Goal: Task Accomplishment & Management: Use online tool/utility

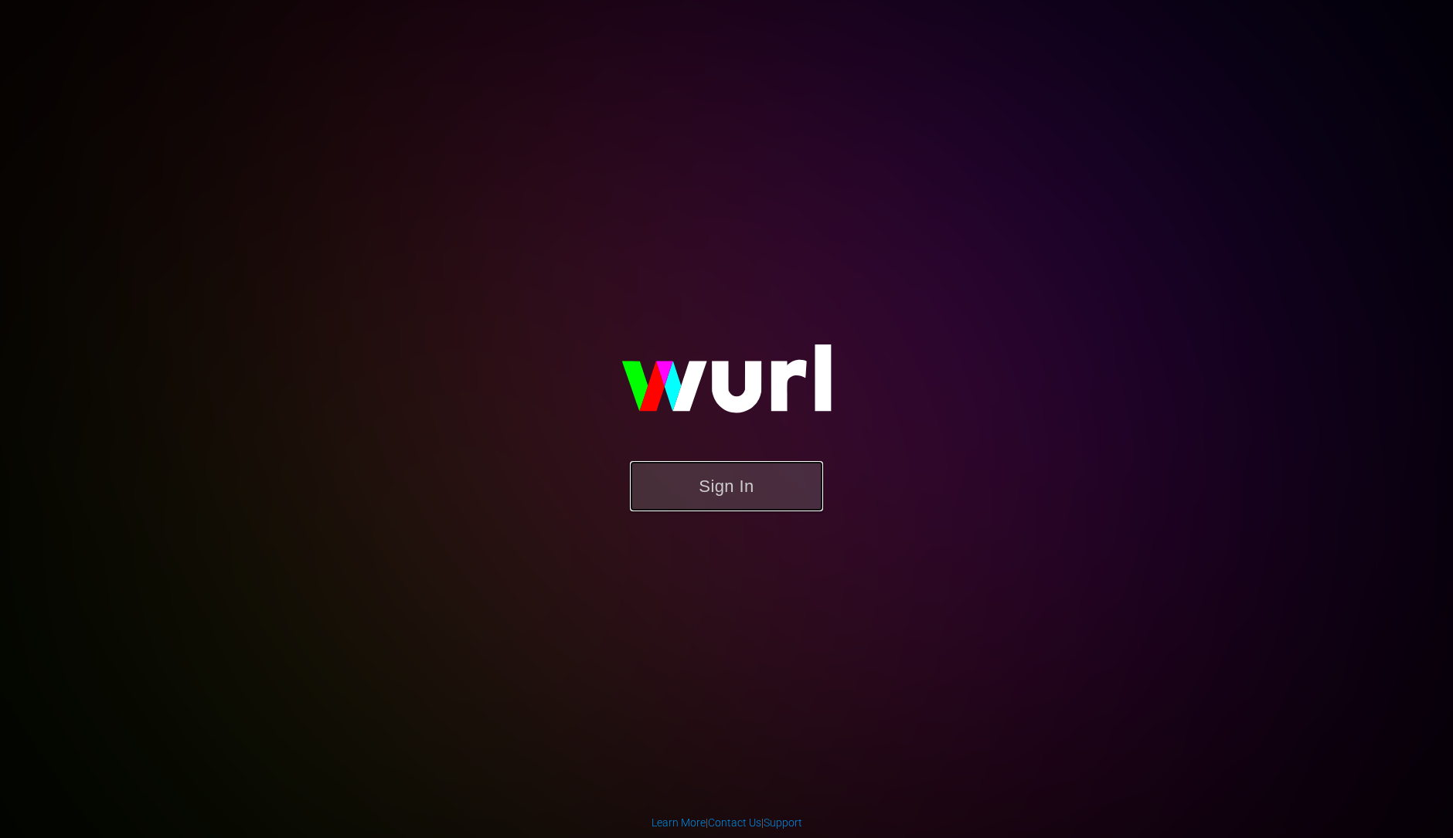
click at [710, 488] on button "Sign In" at bounding box center [726, 486] width 193 height 50
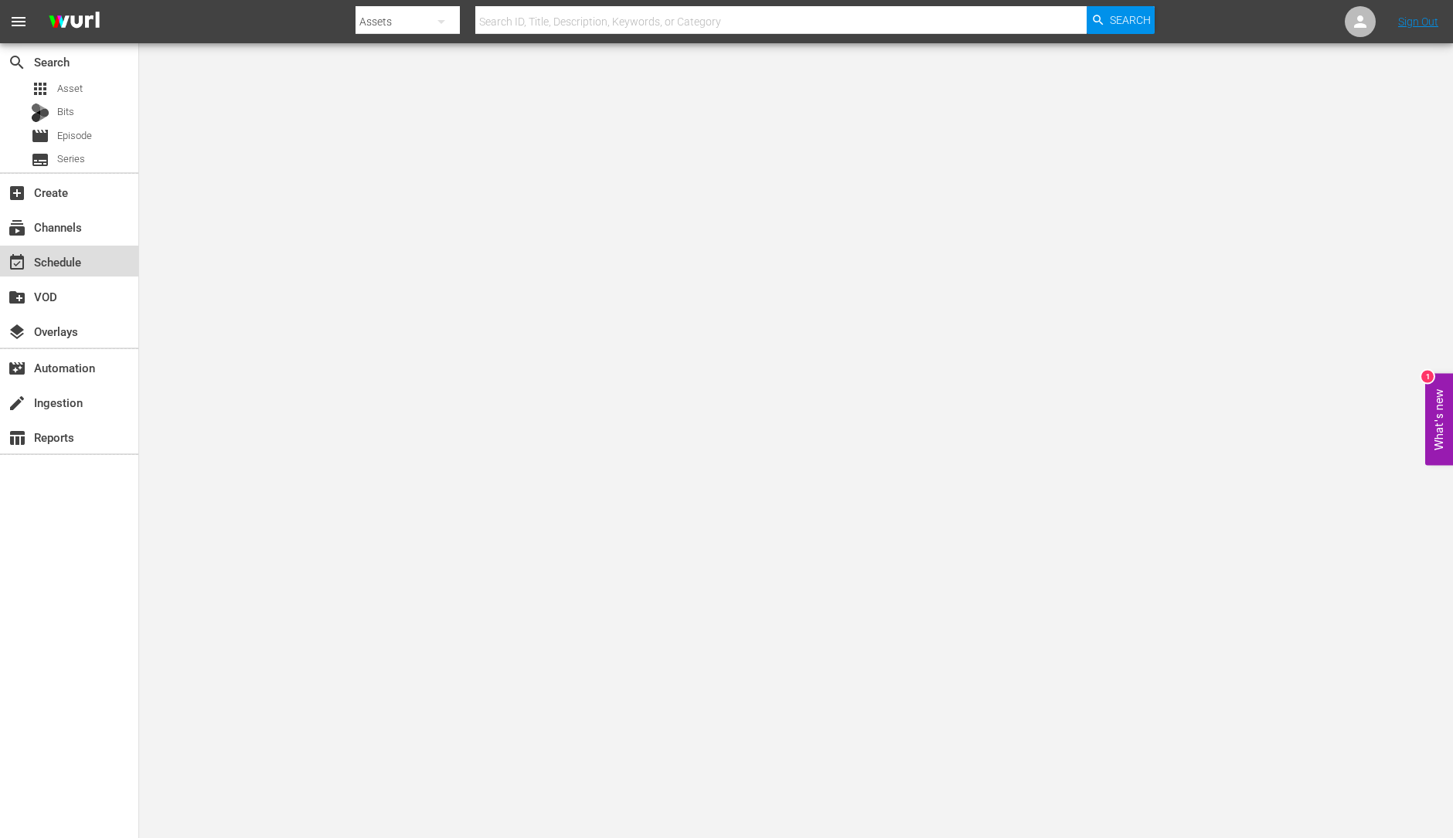
click at [81, 267] on div "event_available Schedule" at bounding box center [43, 260] width 87 height 14
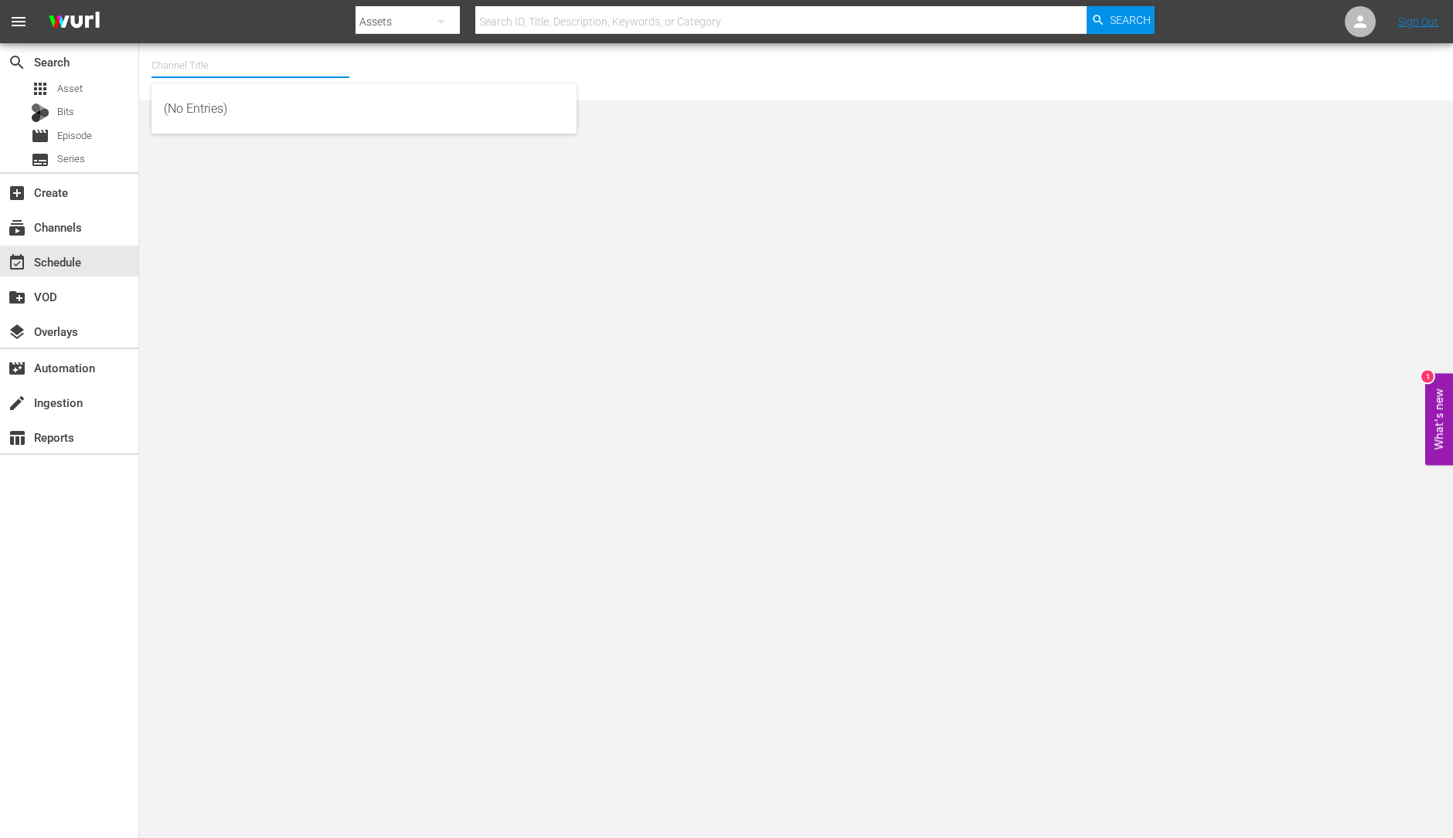
click at [243, 56] on input "text" at bounding box center [250, 65] width 198 height 37
click at [238, 145] on div "ThrillHer (1056 - aenetworks_thrillher_1)" at bounding box center [364, 145] width 400 height 37
type input "ThrillHer (1056 - aenetworks_thrillher_1)"
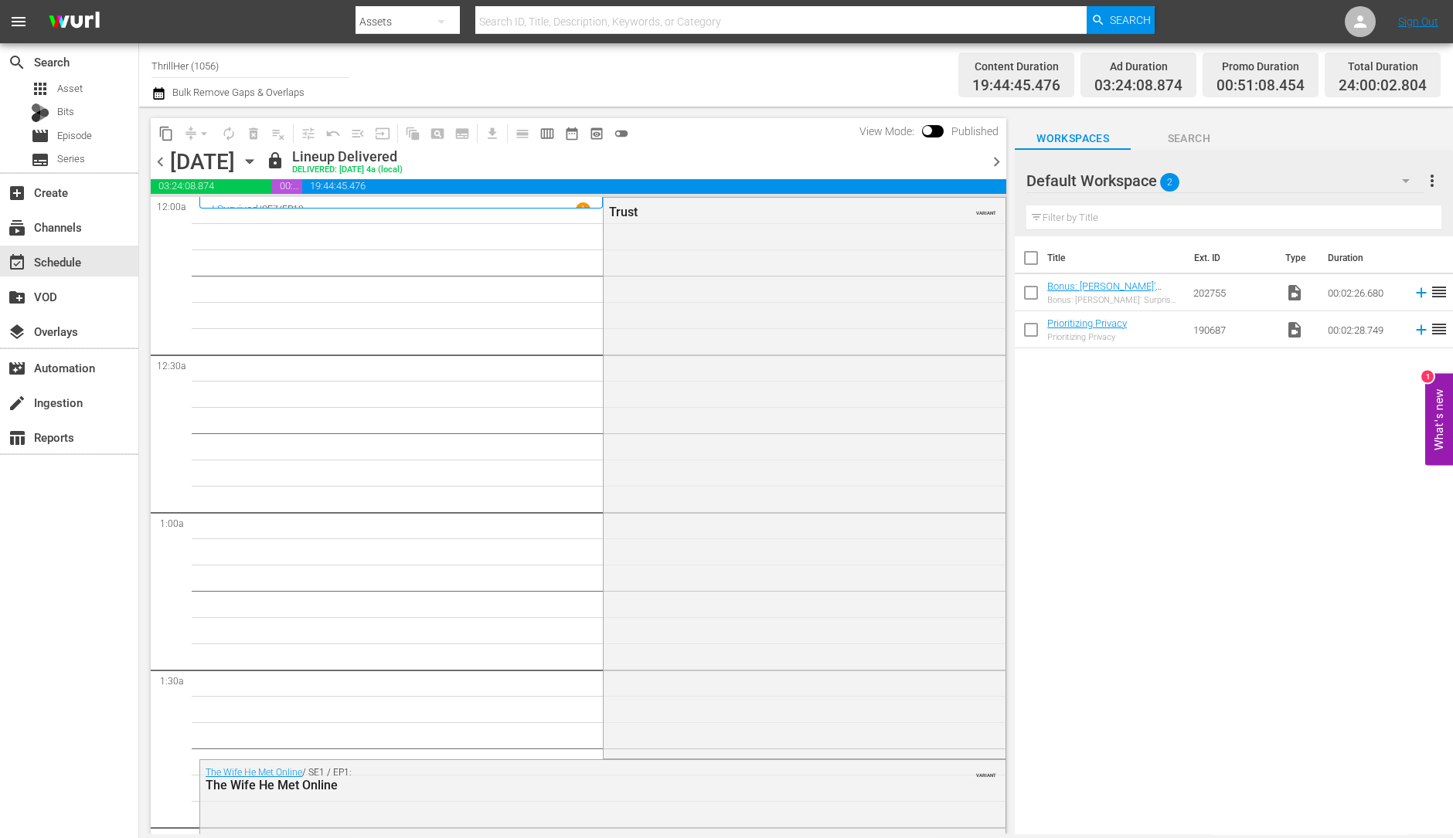
click at [997, 159] on span "chevron_right" at bounding box center [996, 161] width 19 height 19
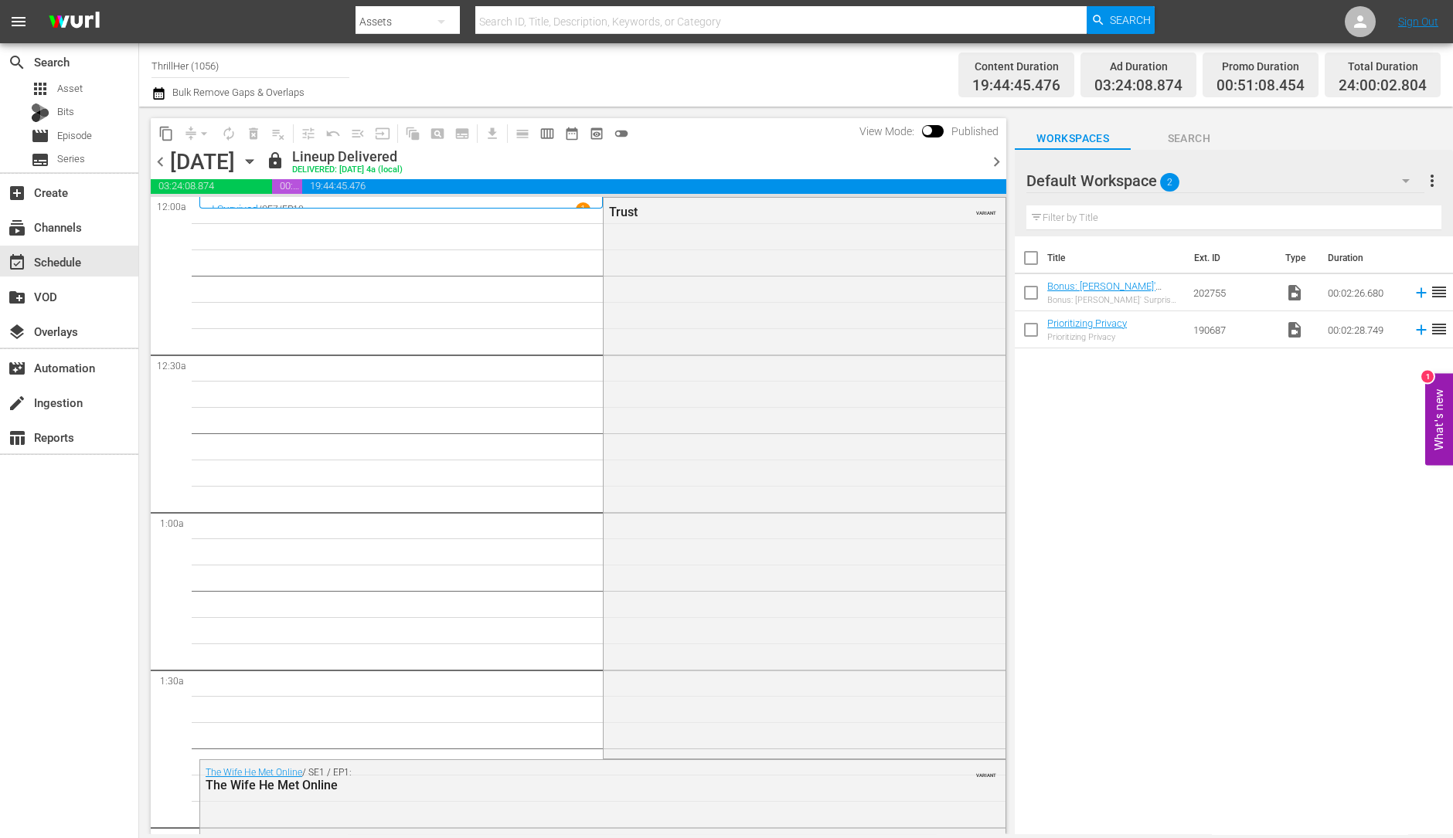
click at [997, 159] on span "chevron_right" at bounding box center [996, 161] width 19 height 19
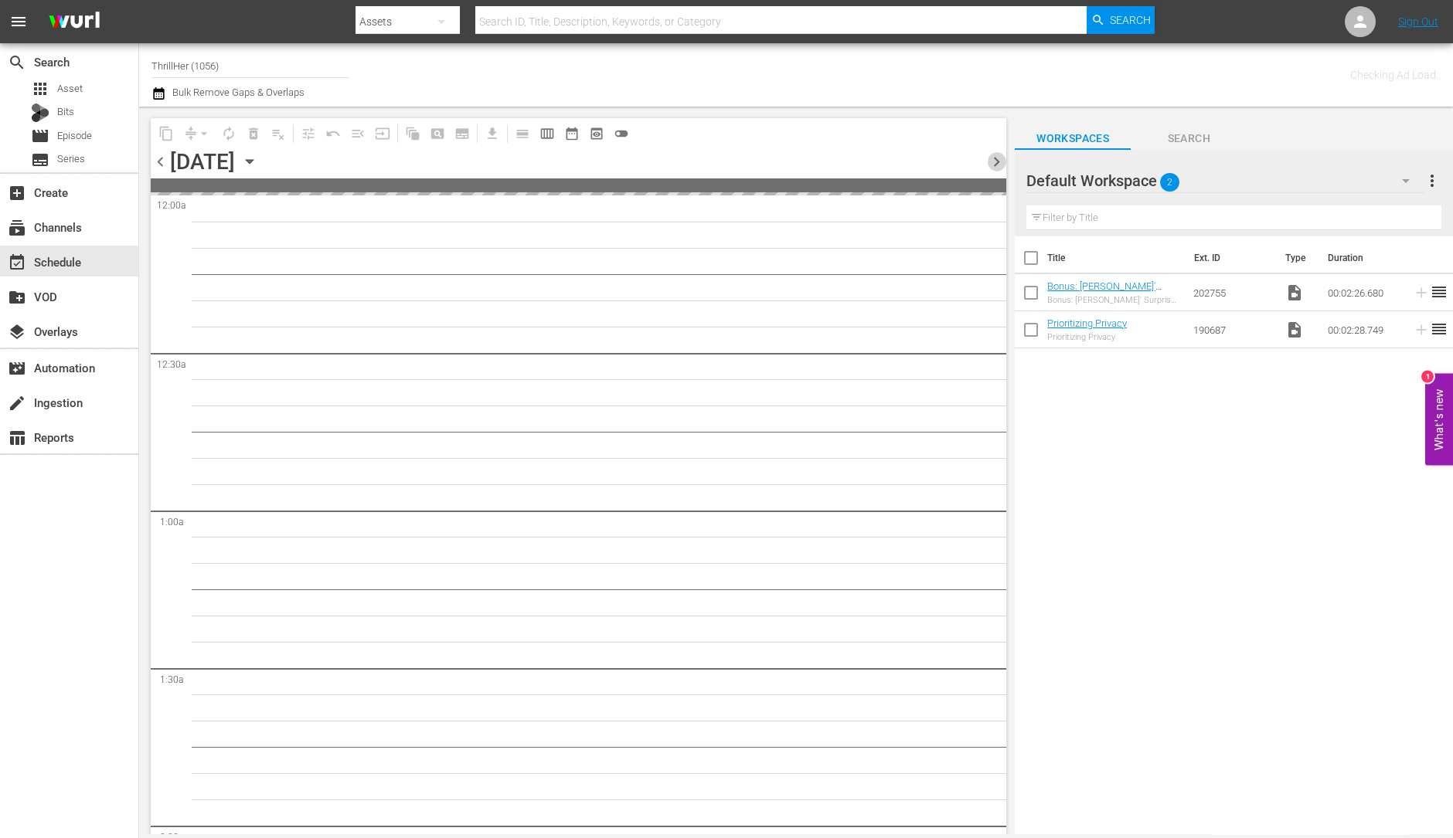
click at [997, 159] on span "chevron_right" at bounding box center [996, 161] width 19 height 19
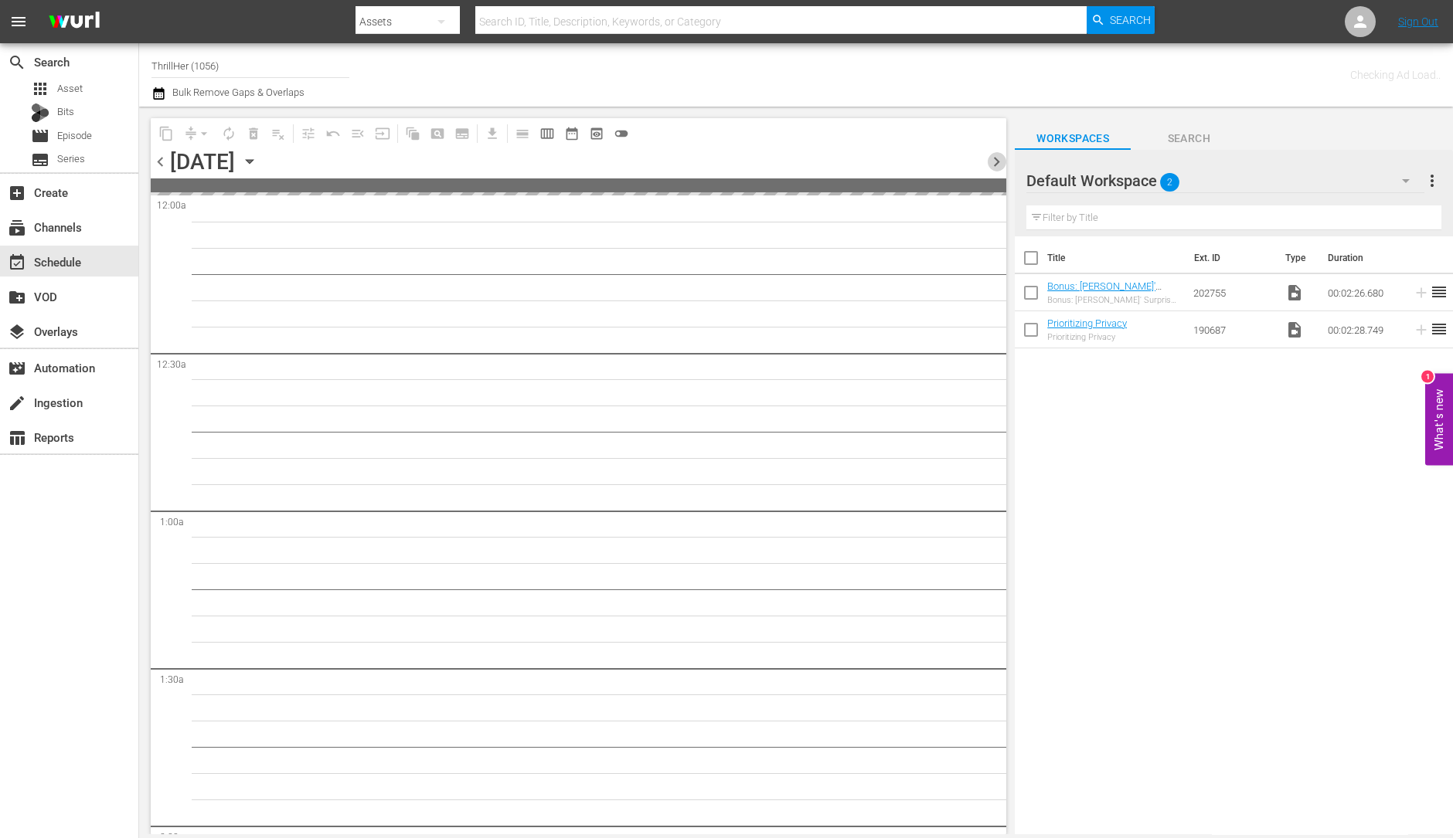
click at [997, 159] on span "chevron_right" at bounding box center [996, 161] width 19 height 19
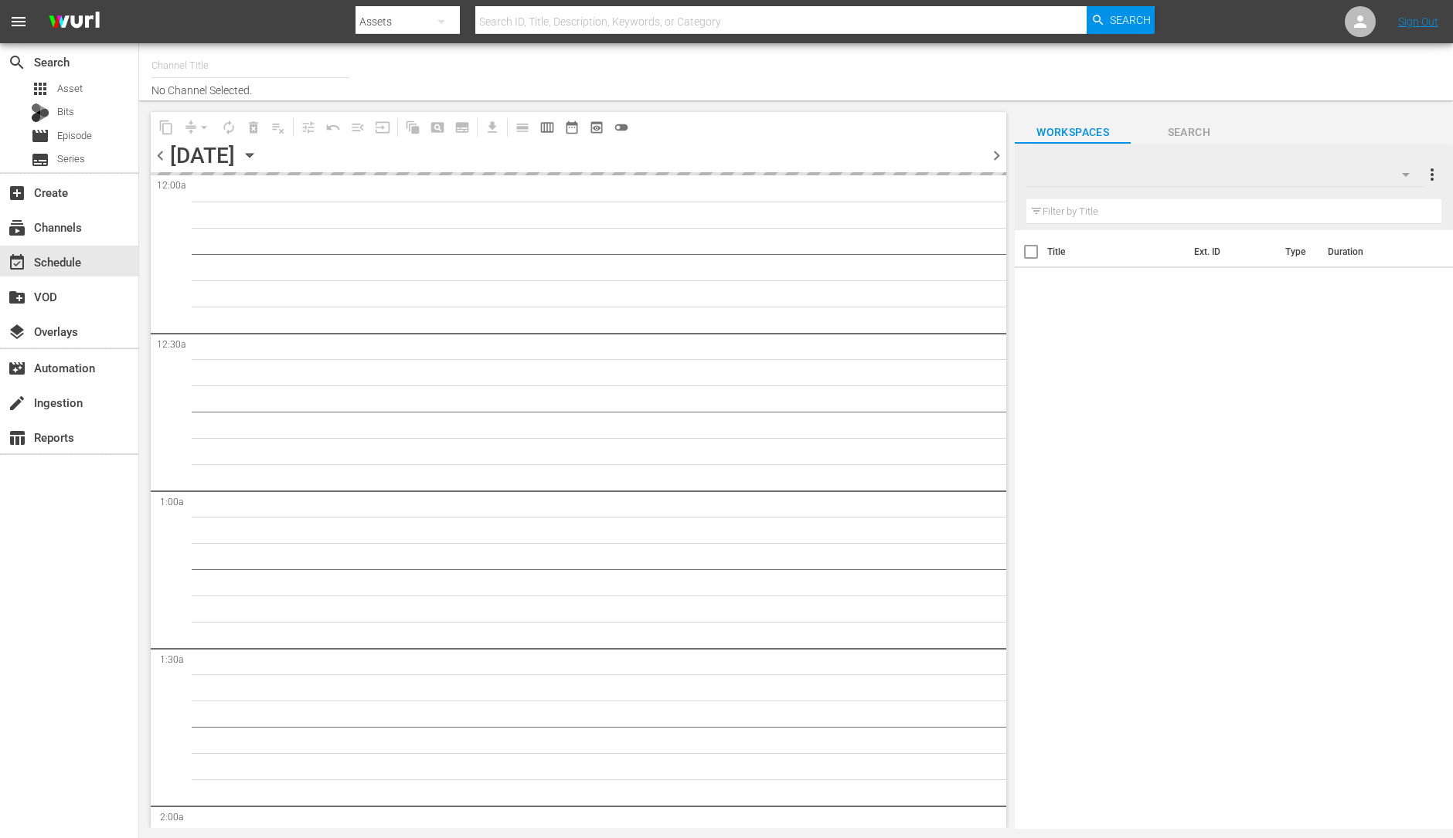
type input "ThrillHer (1056)"
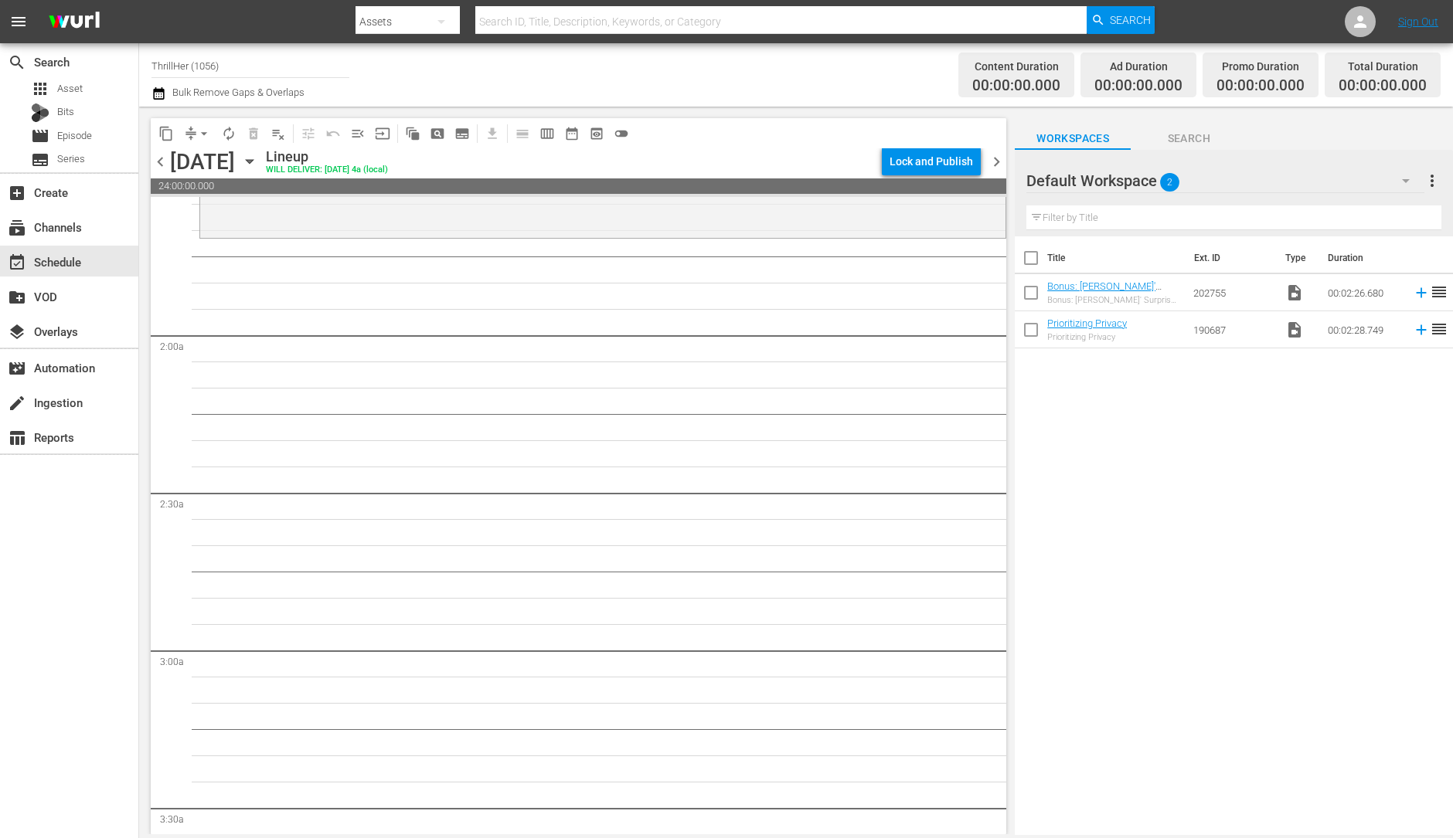
scroll to position [494, 0]
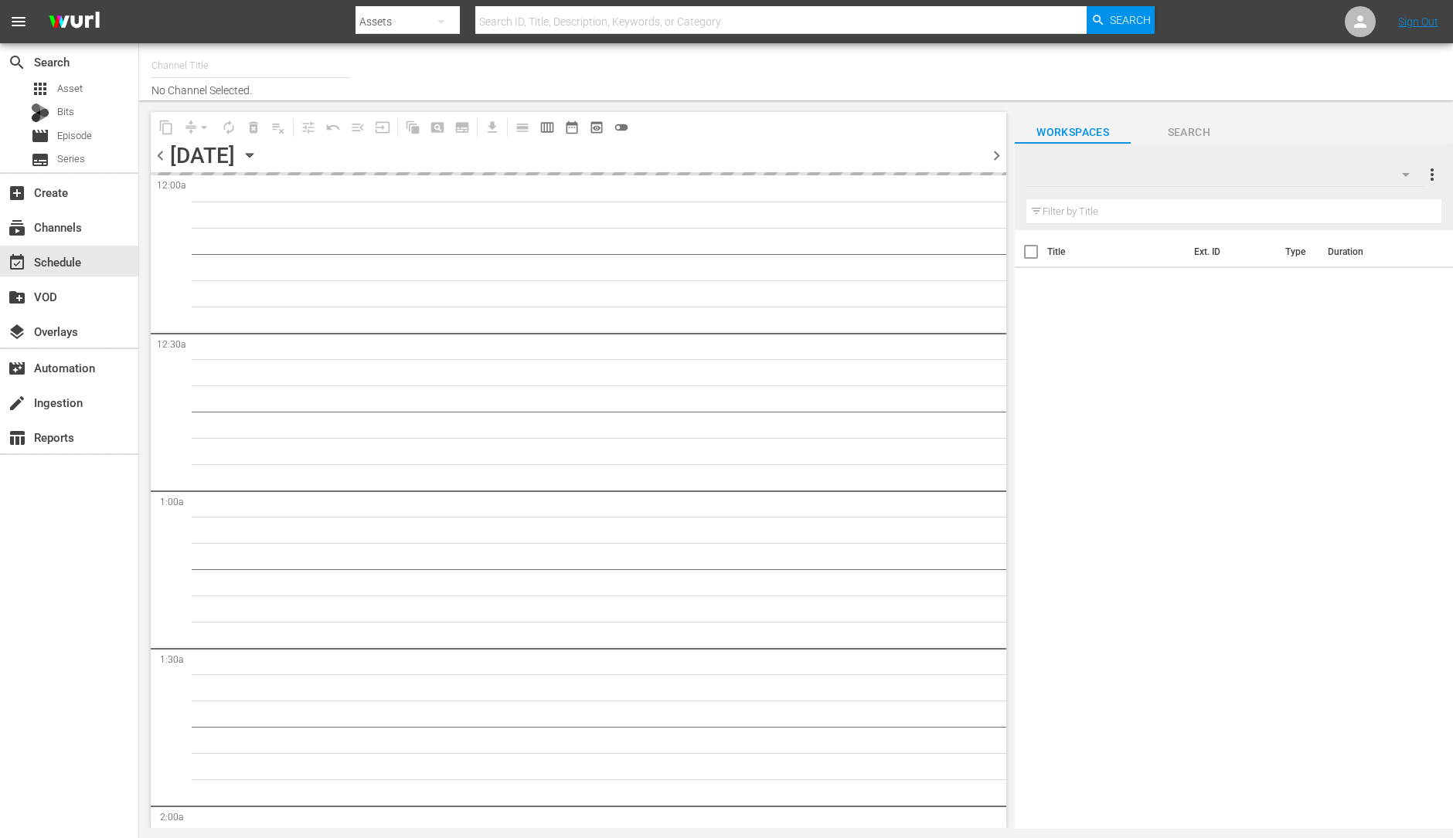
type input "ThrillHer (1056)"
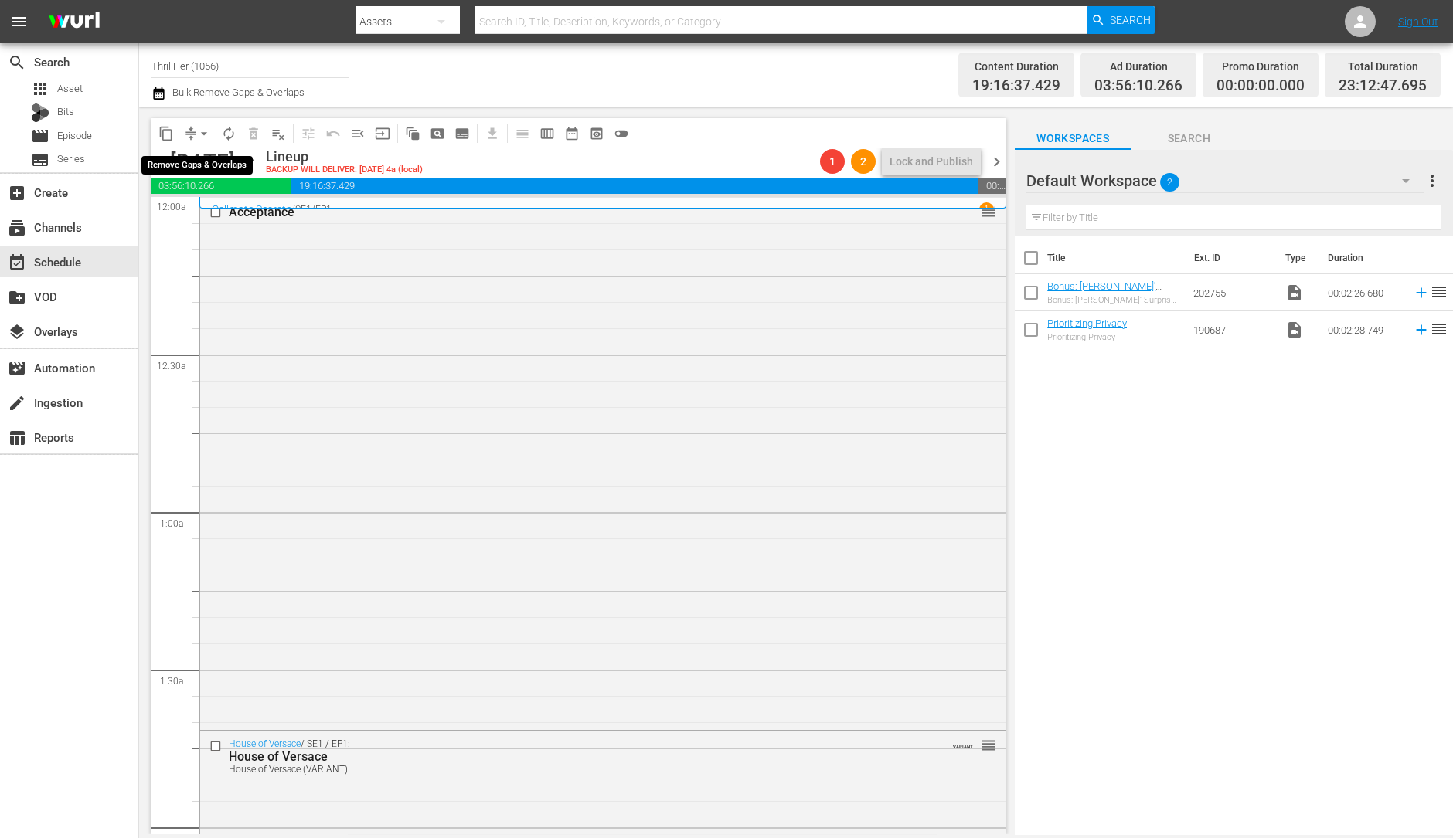
click at [199, 135] on span "arrow_drop_down" at bounding box center [203, 133] width 15 height 15
click at [199, 162] on li "Align to Midnight" at bounding box center [205, 163] width 162 height 25
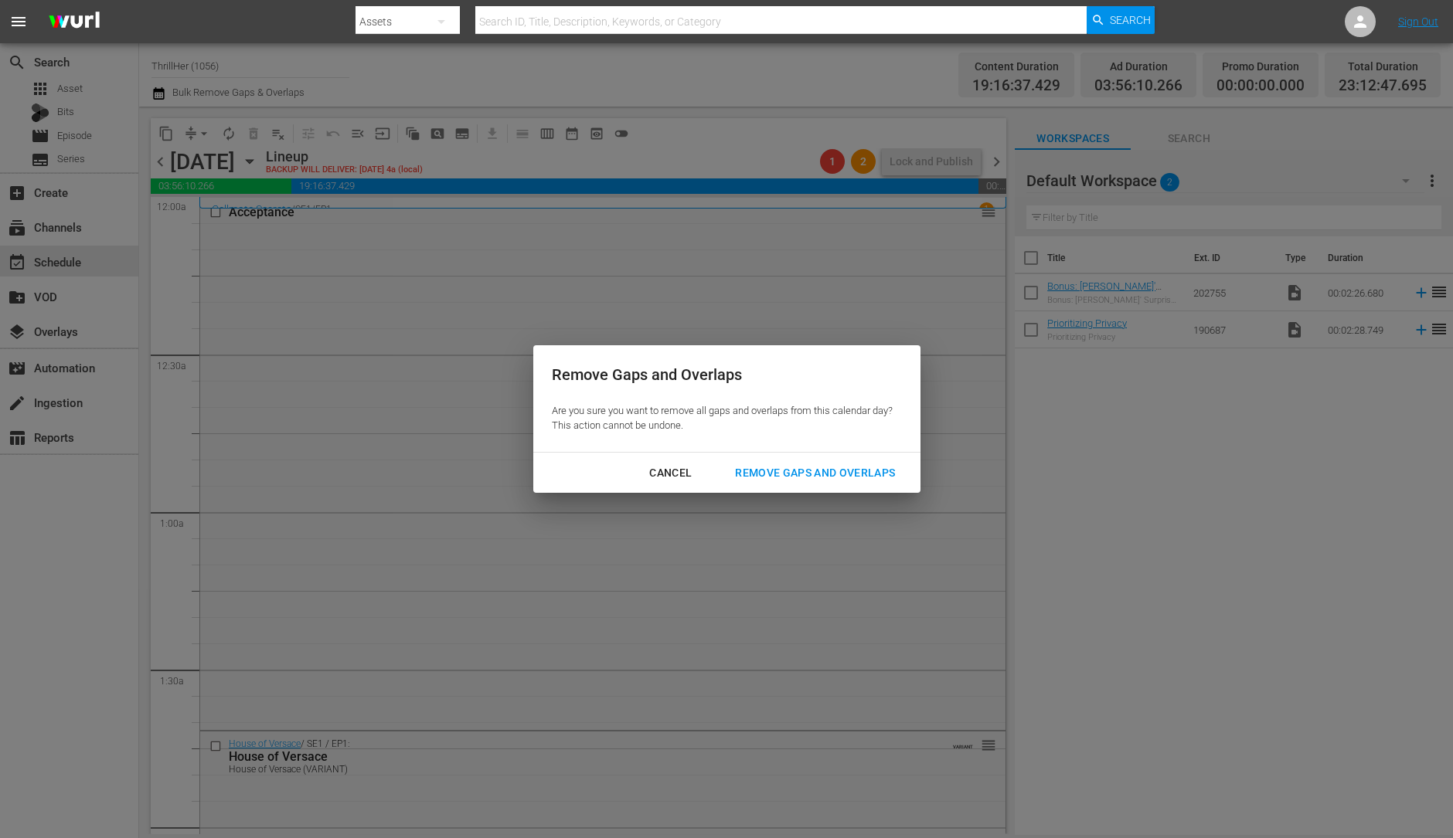
click at [811, 469] on div "Remove Gaps and Overlaps" at bounding box center [814, 473] width 185 height 19
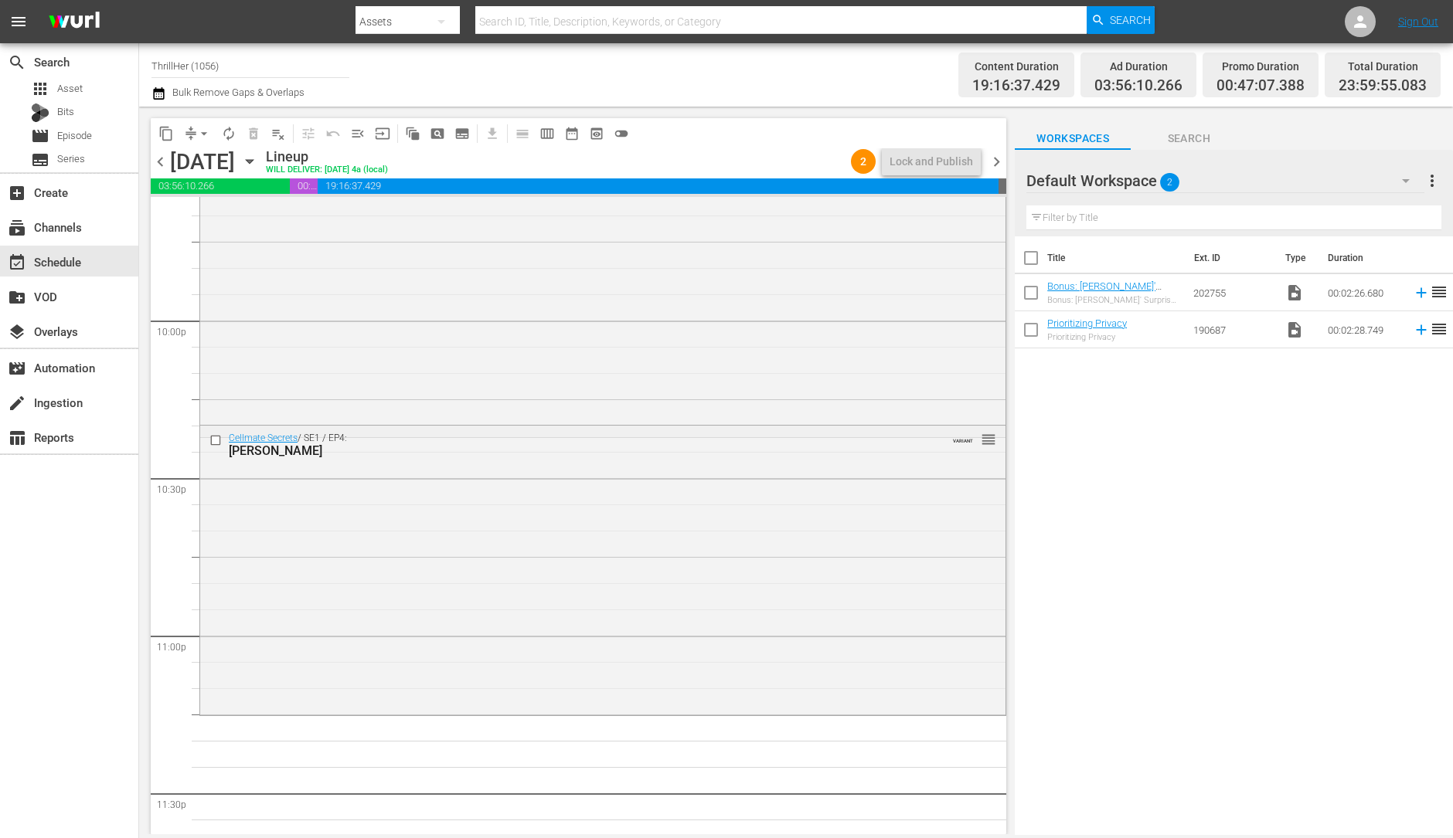
scroll to position [6927, 0]
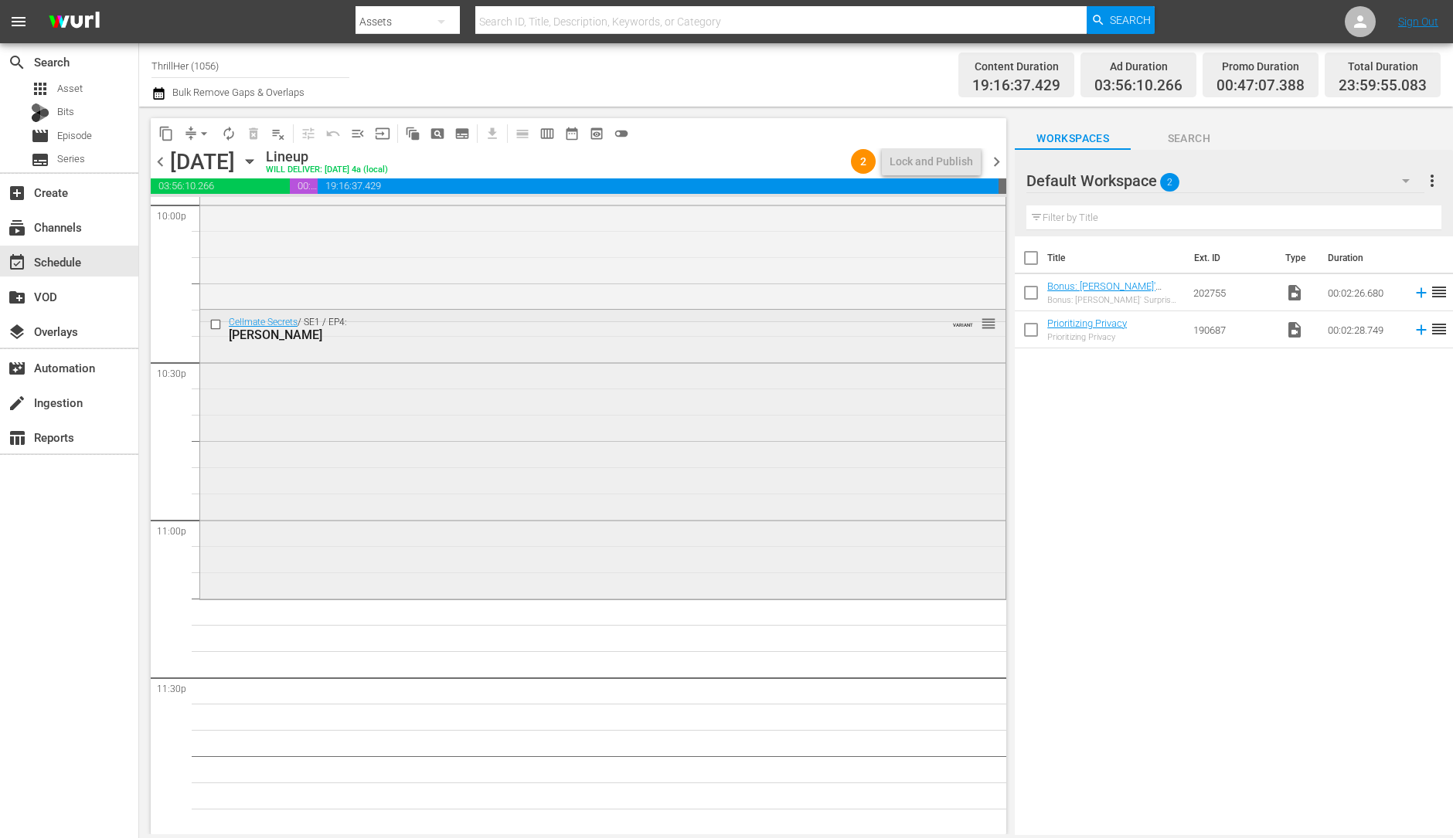
click at [433, 562] on div "Cellmate Secrets / SE1 / EP4: Chris Watts VARIANT reorder" at bounding box center [602, 453] width 805 height 287
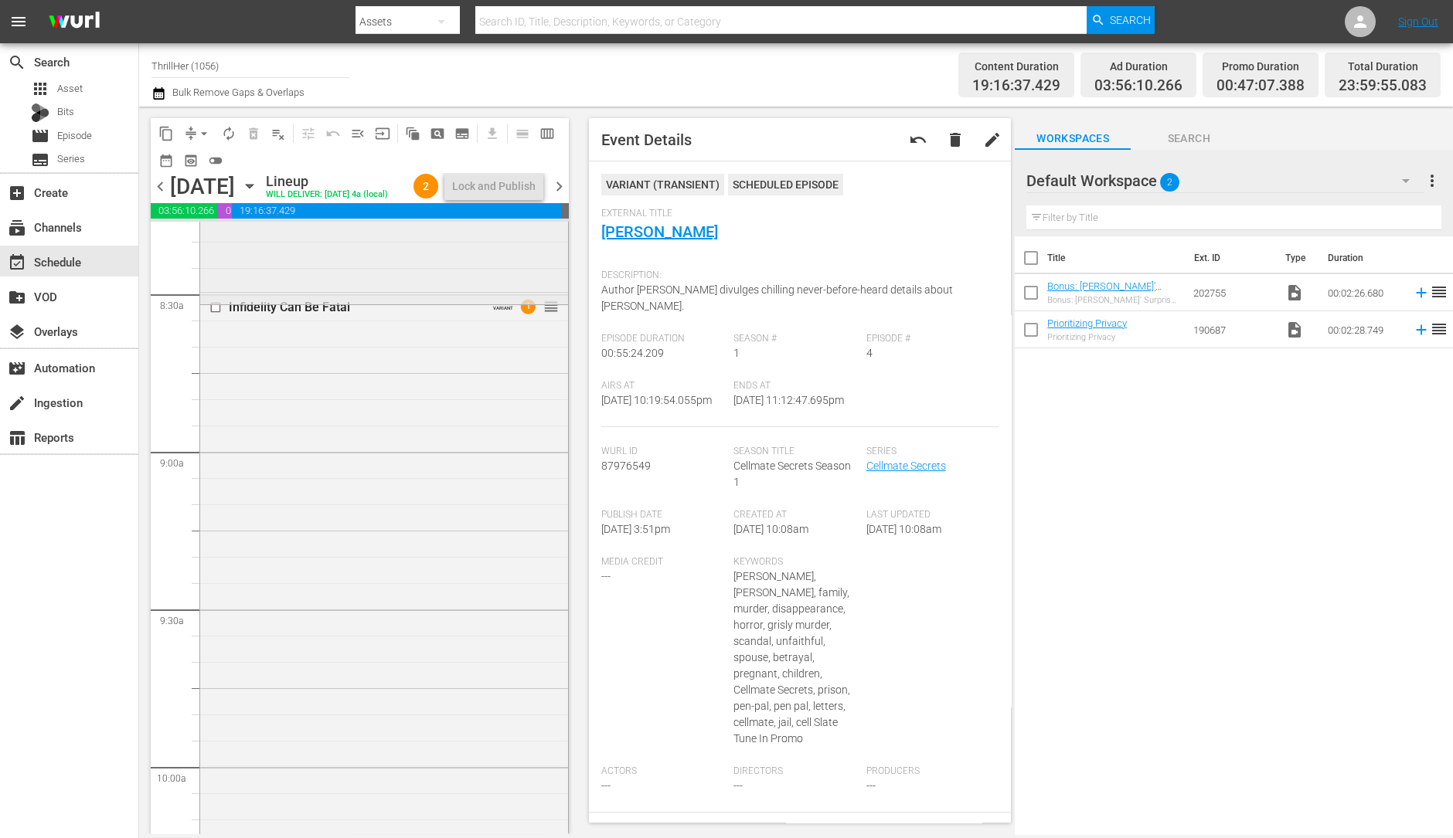
scroll to position [2608, 0]
click at [522, 321] on div "Infidelity Can Be Fatal VARIANT 1 reorder" at bounding box center [384, 305] width 368 height 29
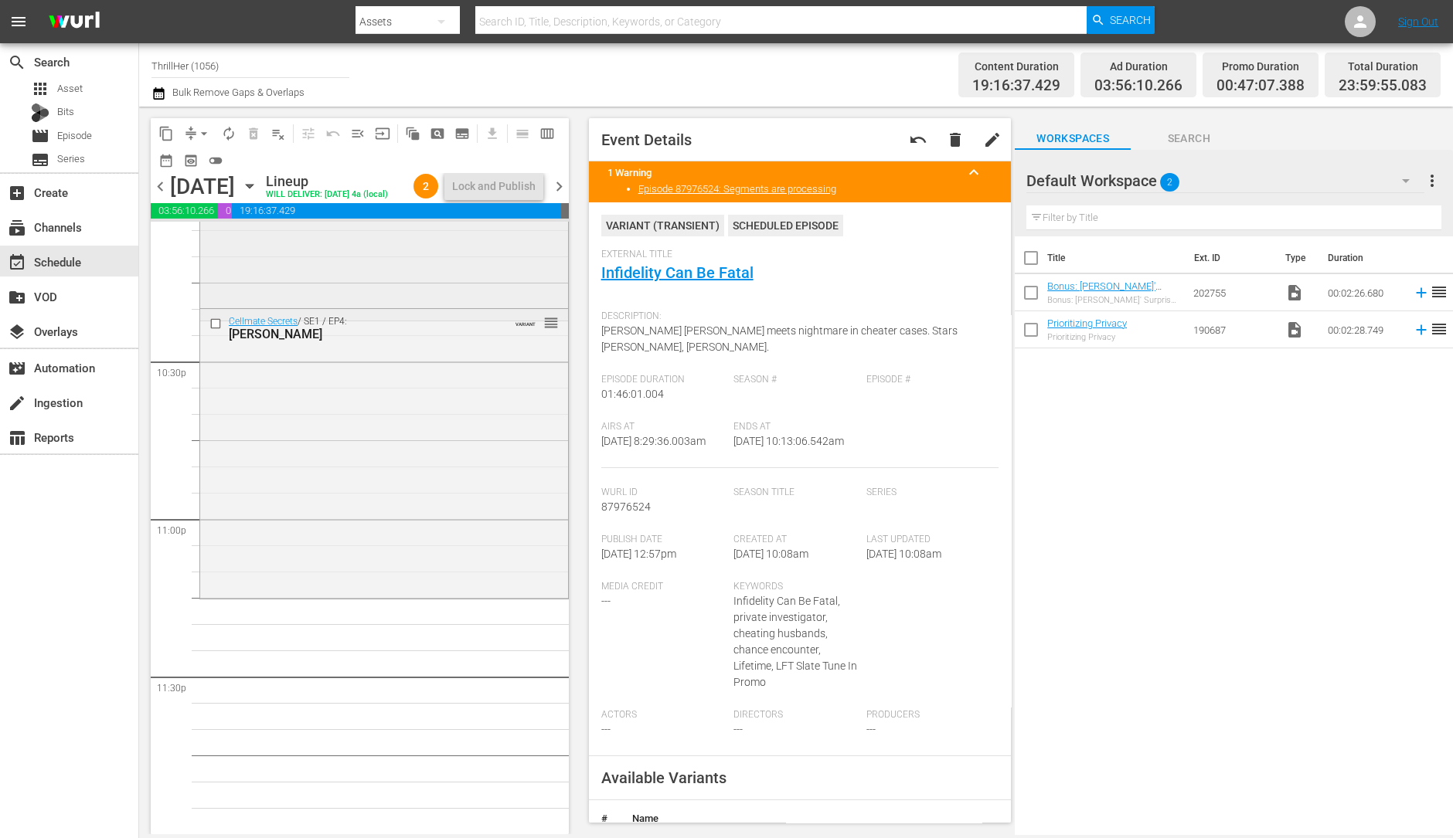
scroll to position [6977, 0]
click at [456, 508] on div "Cellmate Secrets / SE1 / EP4: Chris Watts VARIANT reorder" at bounding box center [384, 452] width 368 height 287
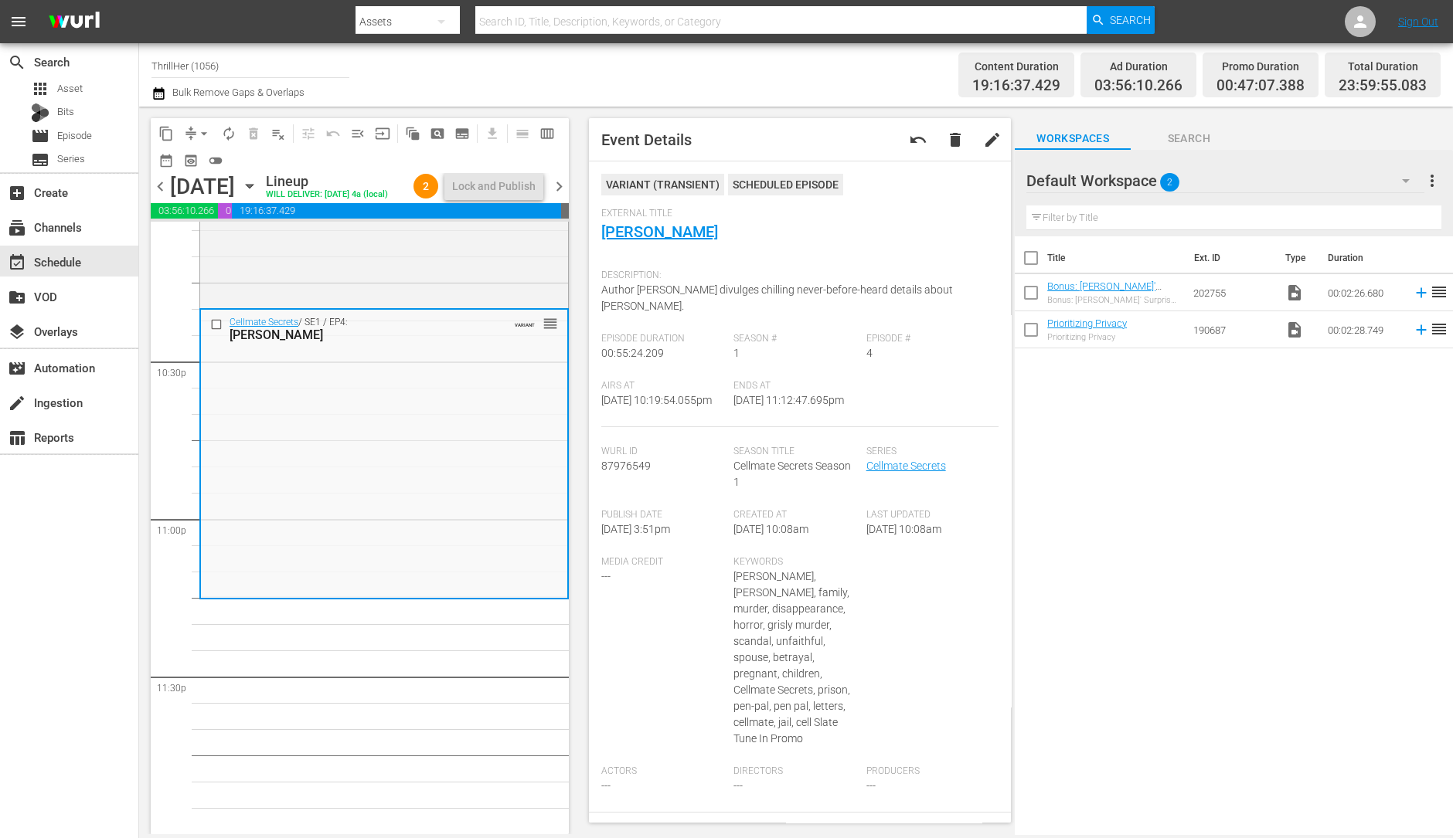
click at [1155, 790] on div "Title Ext. ID Type Duration Bonus: Deion Sanders' Surprise for Tracy Bonus: Dei…" at bounding box center [1233, 536] width 438 height 600
click at [201, 126] on span "arrow_drop_down" at bounding box center [203, 133] width 15 height 15
click at [200, 156] on li "Align to Midnight" at bounding box center [205, 163] width 162 height 25
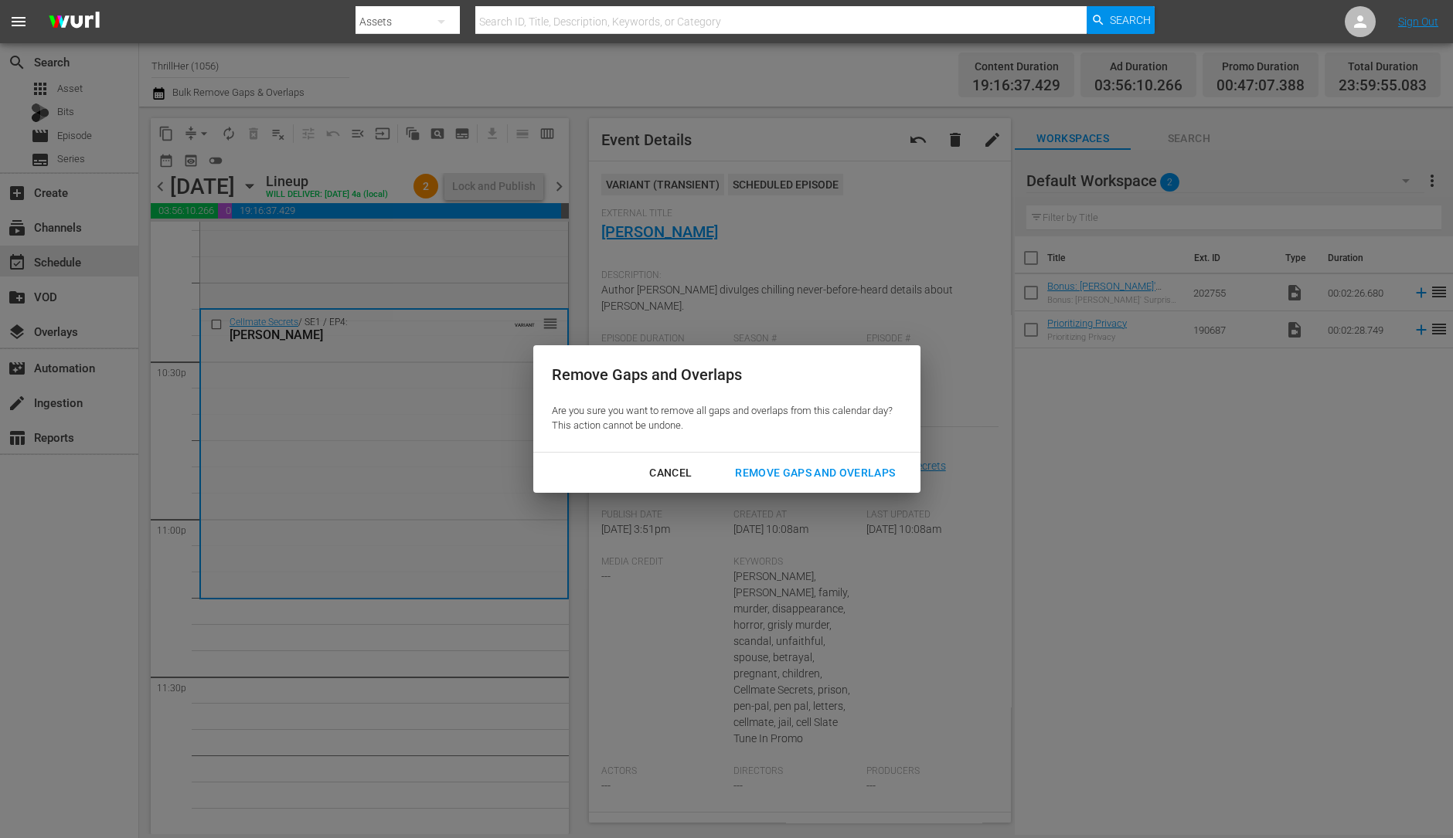
click at [801, 471] on div "Remove Gaps and Overlaps" at bounding box center [814, 473] width 185 height 19
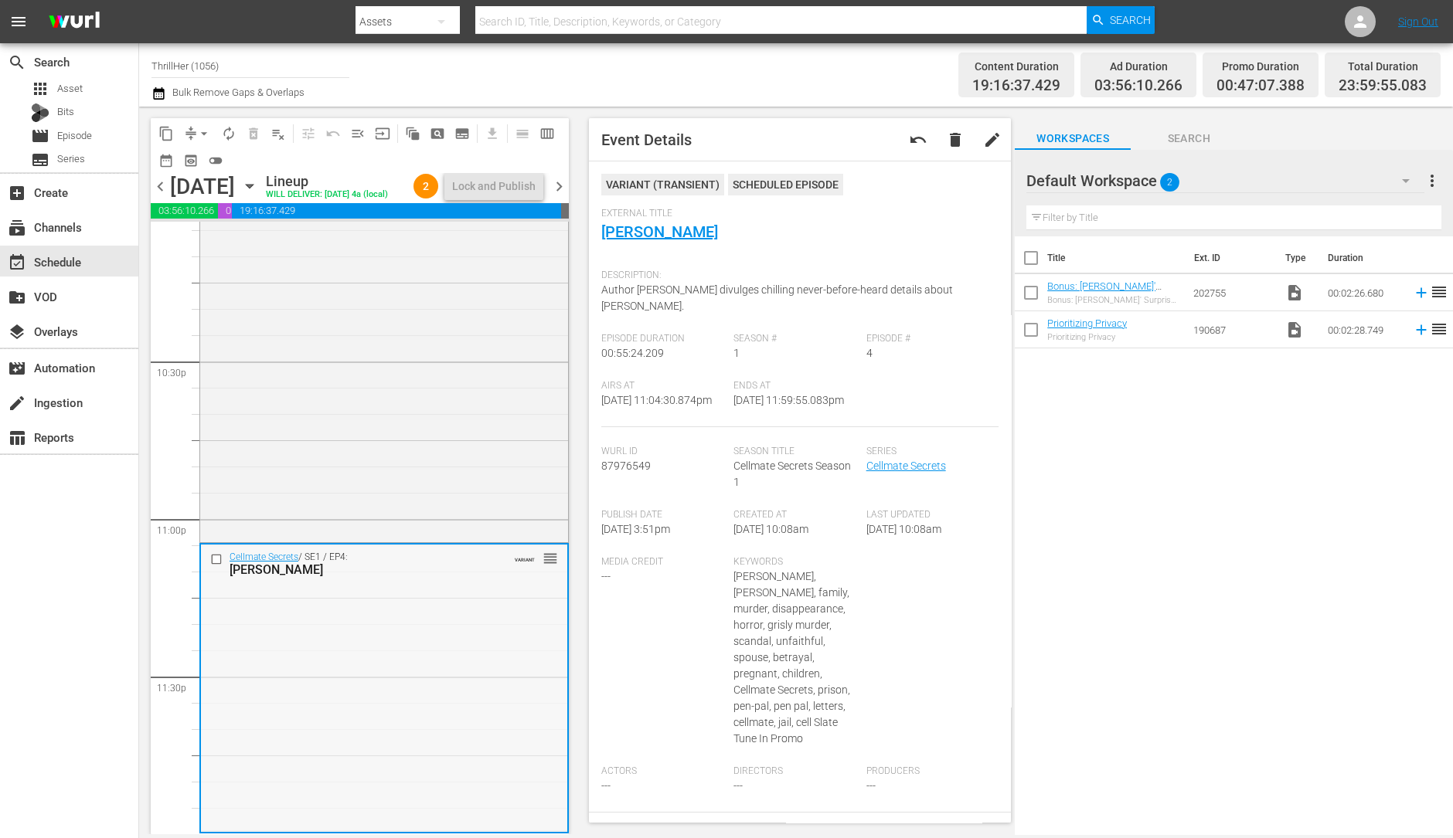
click at [361, 705] on div "Cellmate Secrets / SE1 / EP4: Chris Watts VARIANT reorder" at bounding box center [384, 688] width 366 height 287
click at [641, 237] on link "[PERSON_NAME]" at bounding box center [659, 232] width 117 height 19
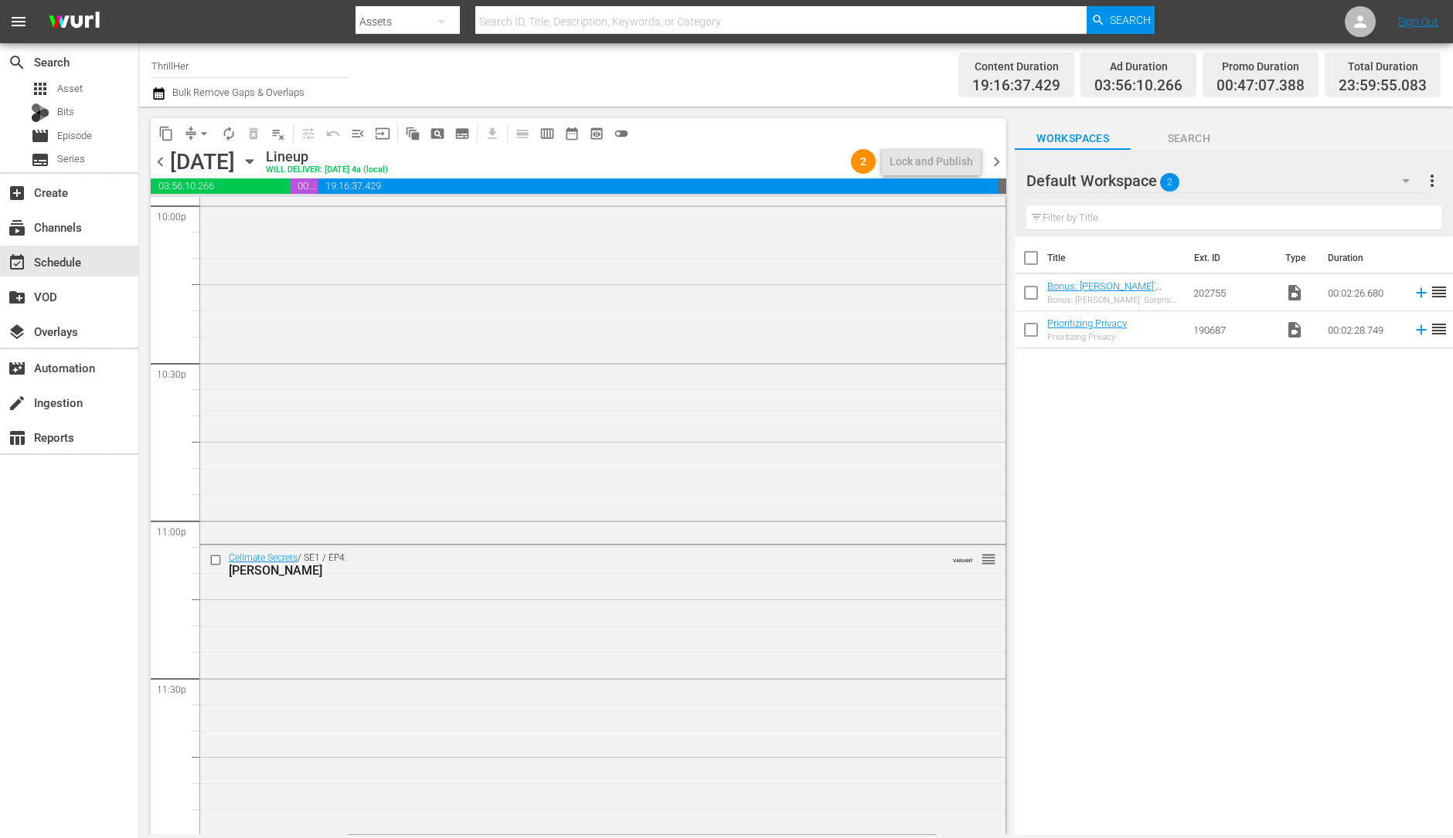
scroll to position [6927, 0]
click at [485, 631] on div "Cellmate Secrets / SE1 / EP4: Chris Watts VARIANT reorder" at bounding box center [602, 688] width 805 height 287
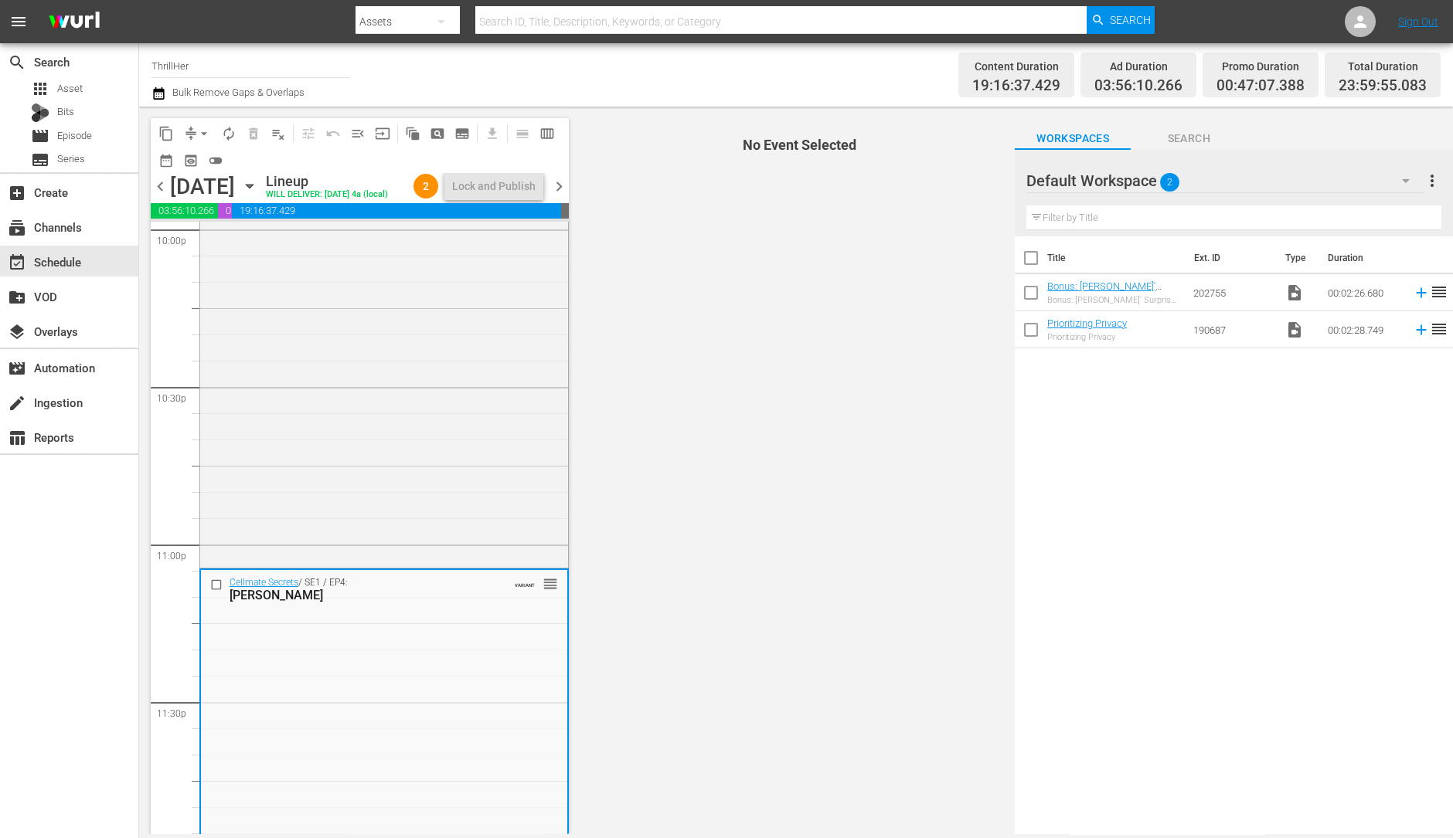
scroll to position [6977, 0]
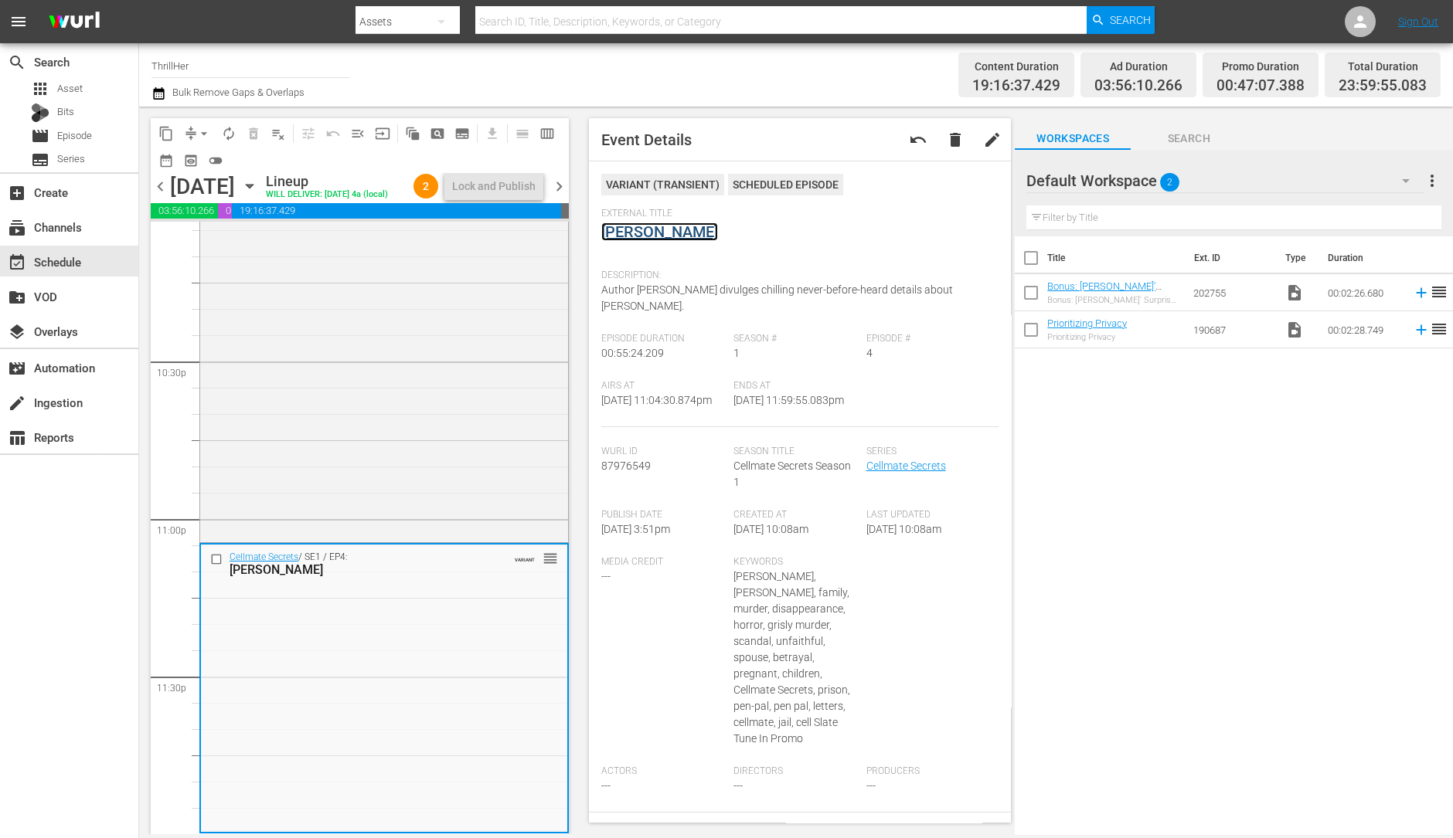
click at [649, 237] on link "[PERSON_NAME]" at bounding box center [659, 232] width 117 height 19
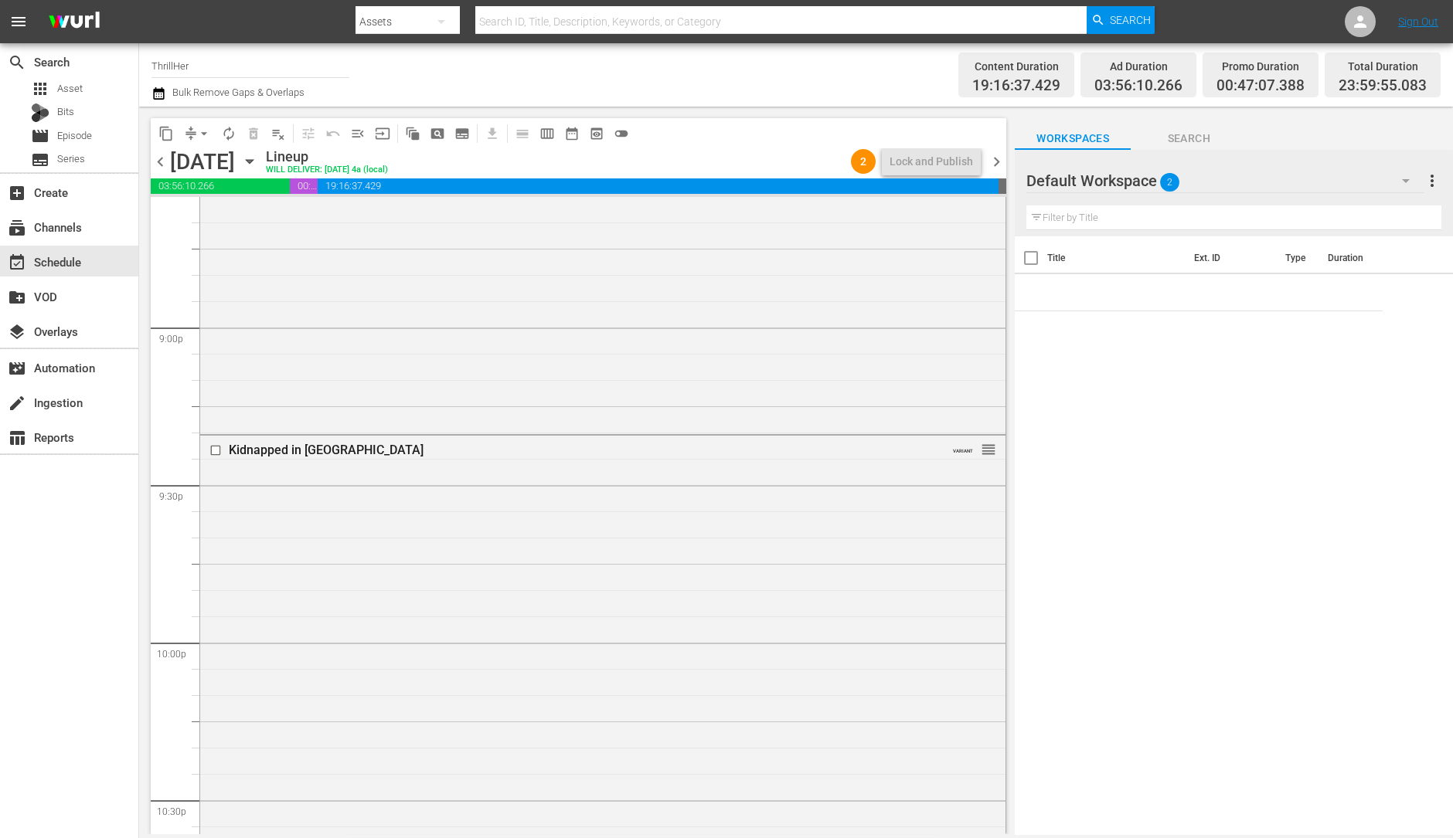
scroll to position [6927, 0]
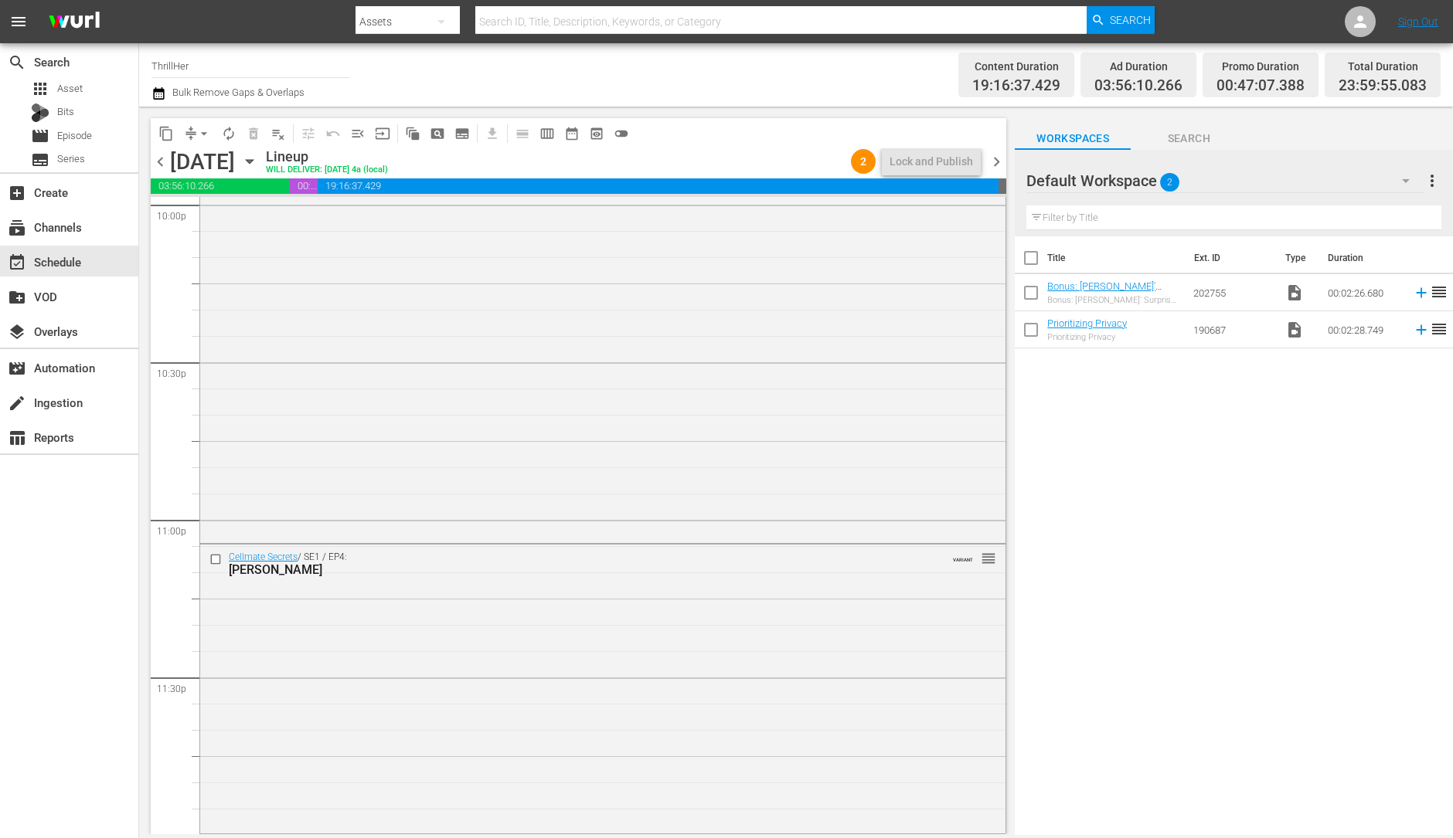
click at [552, 639] on div "Cellmate Secrets / SE1 / EP4: Chris Watts VARIANT reorder" at bounding box center [602, 688] width 805 height 287
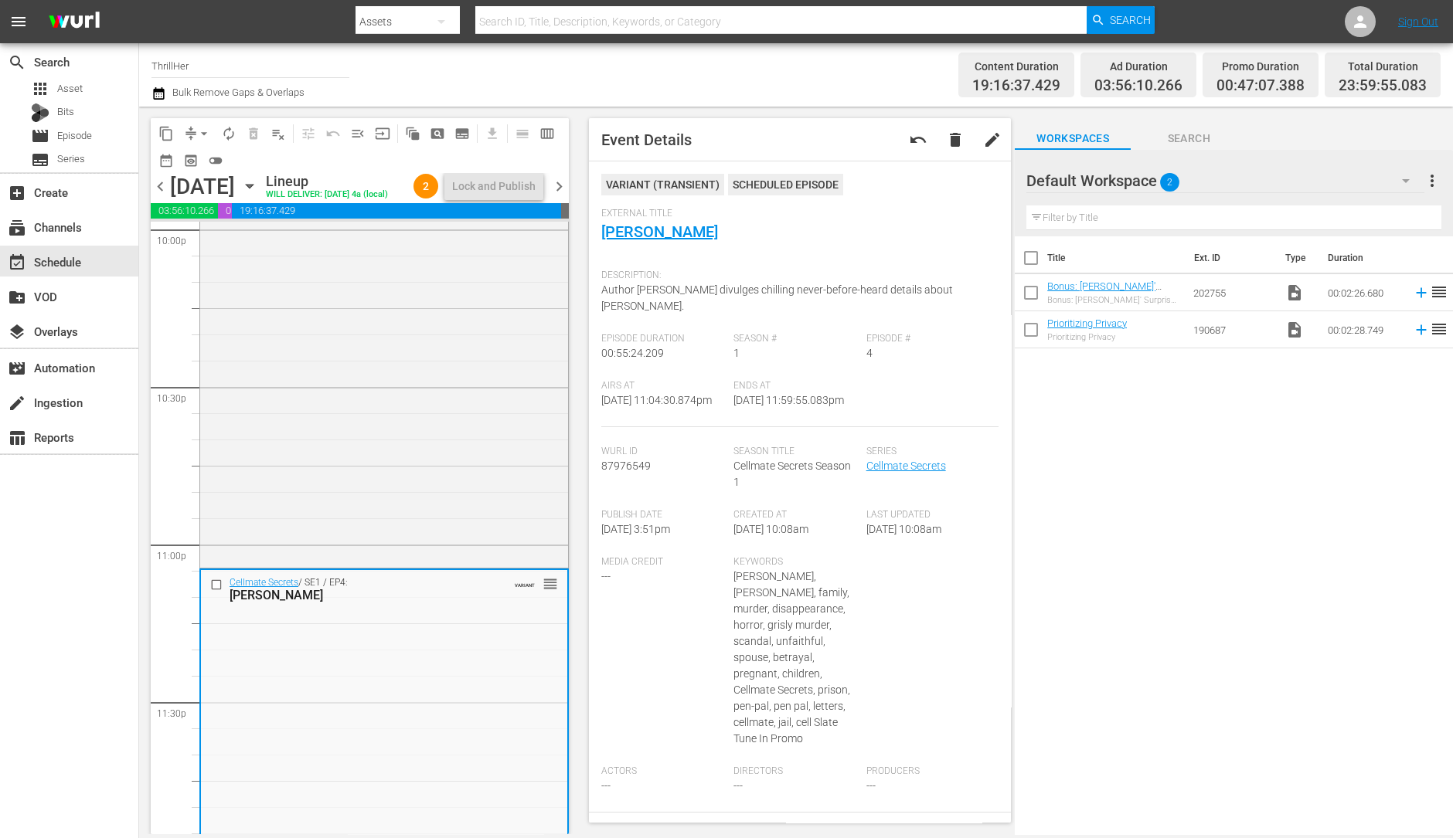
scroll to position [6977, 0]
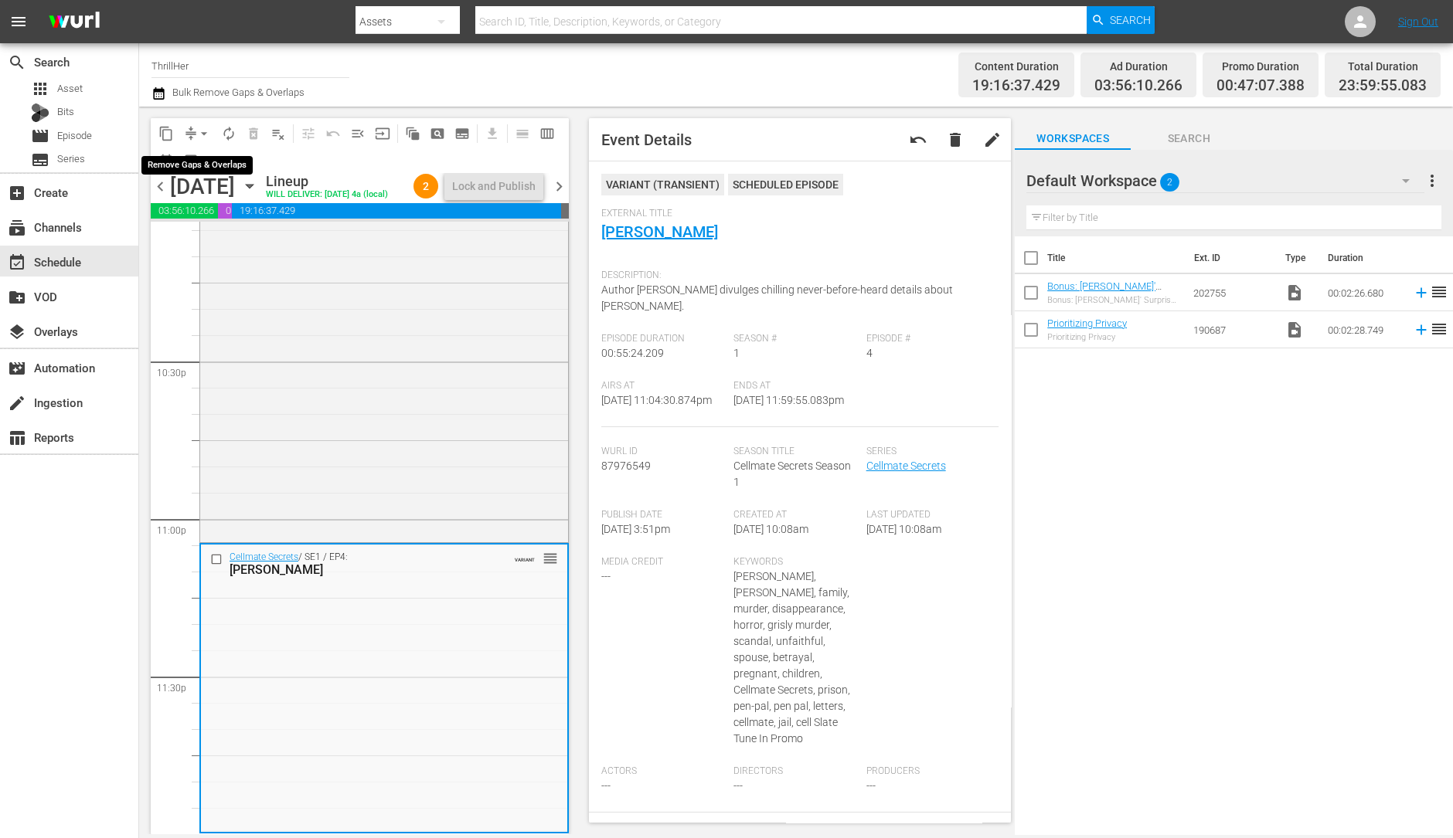
click at [195, 129] on button "arrow_drop_down" at bounding box center [204, 133] width 25 height 25
click at [200, 161] on li "Align to Midnight" at bounding box center [205, 163] width 162 height 25
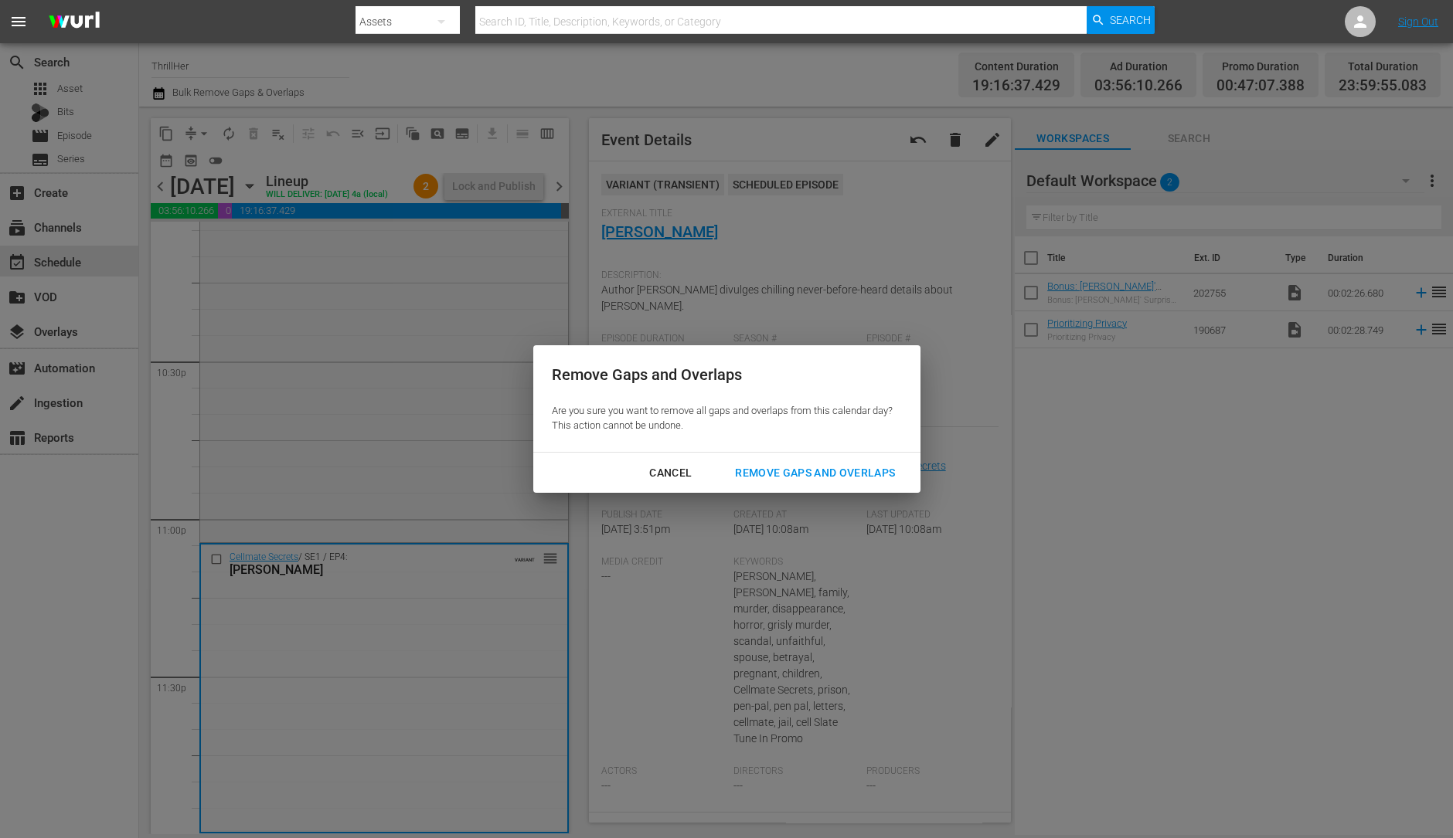
click at [854, 479] on div "Remove Gaps and Overlaps" at bounding box center [814, 473] width 185 height 19
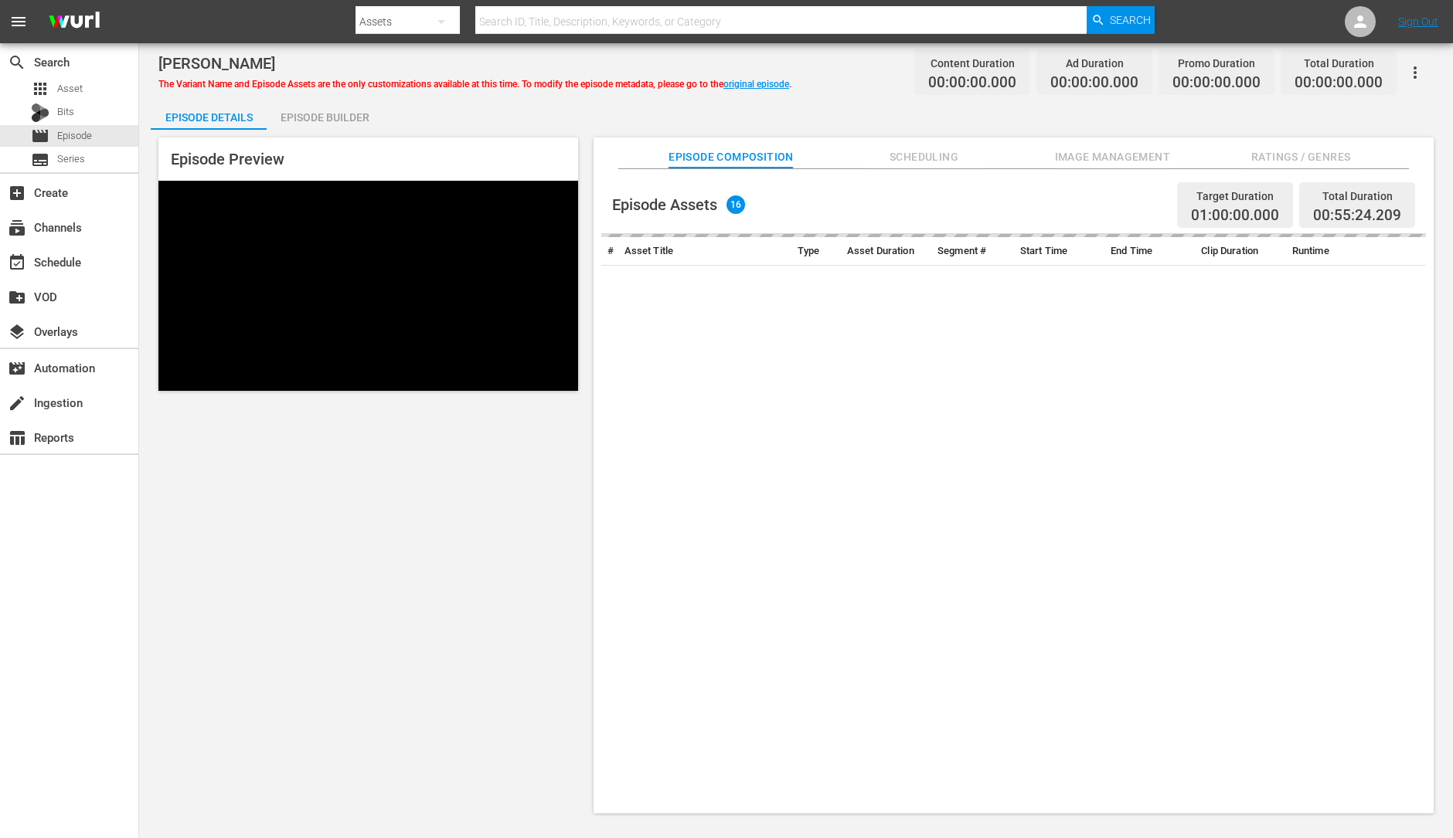
click at [315, 116] on div "Episode Builder" at bounding box center [325, 117] width 116 height 37
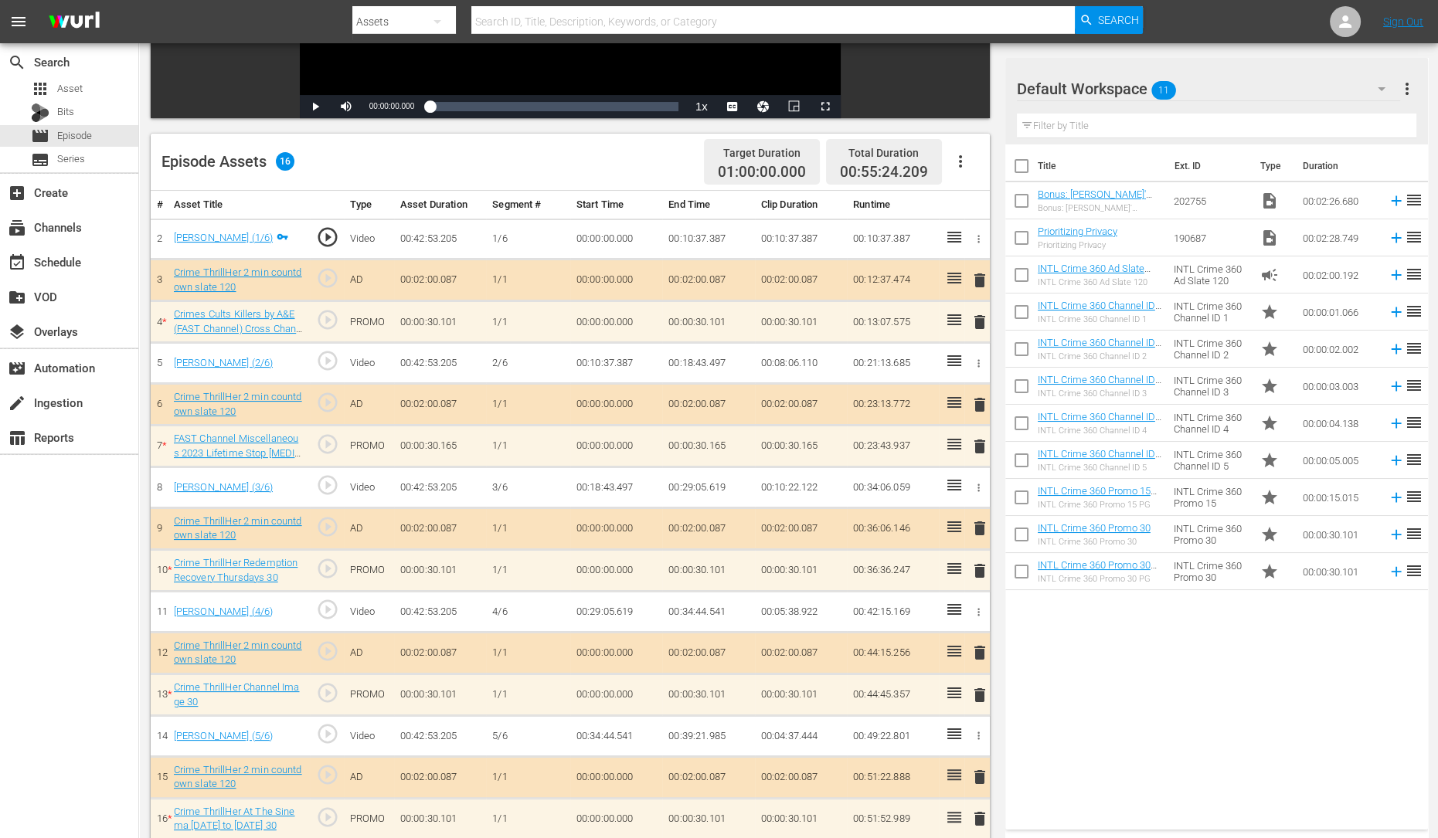
scroll to position [321, 0]
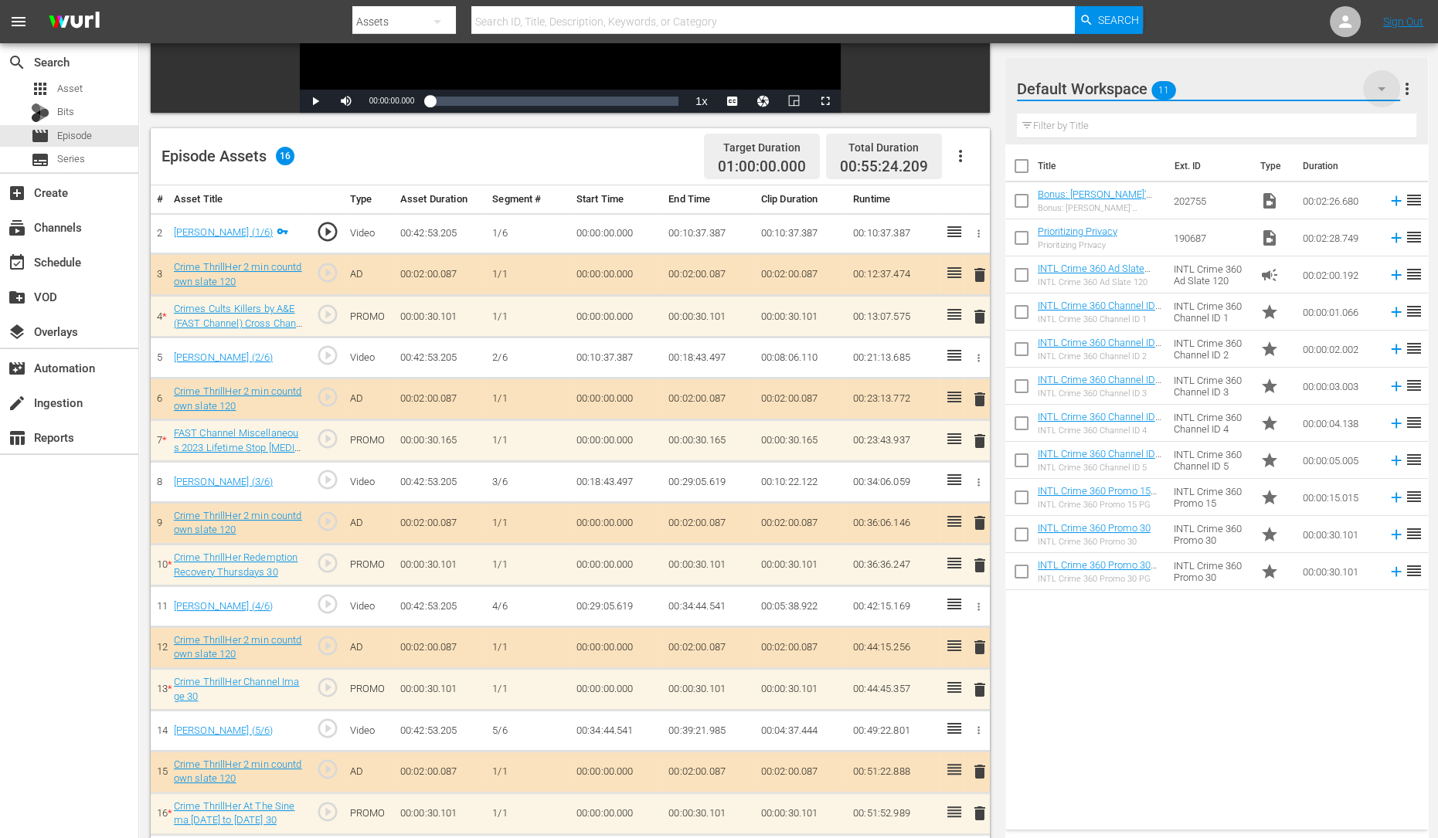
click at [1379, 89] on icon "button" at bounding box center [1382, 89] width 8 height 4
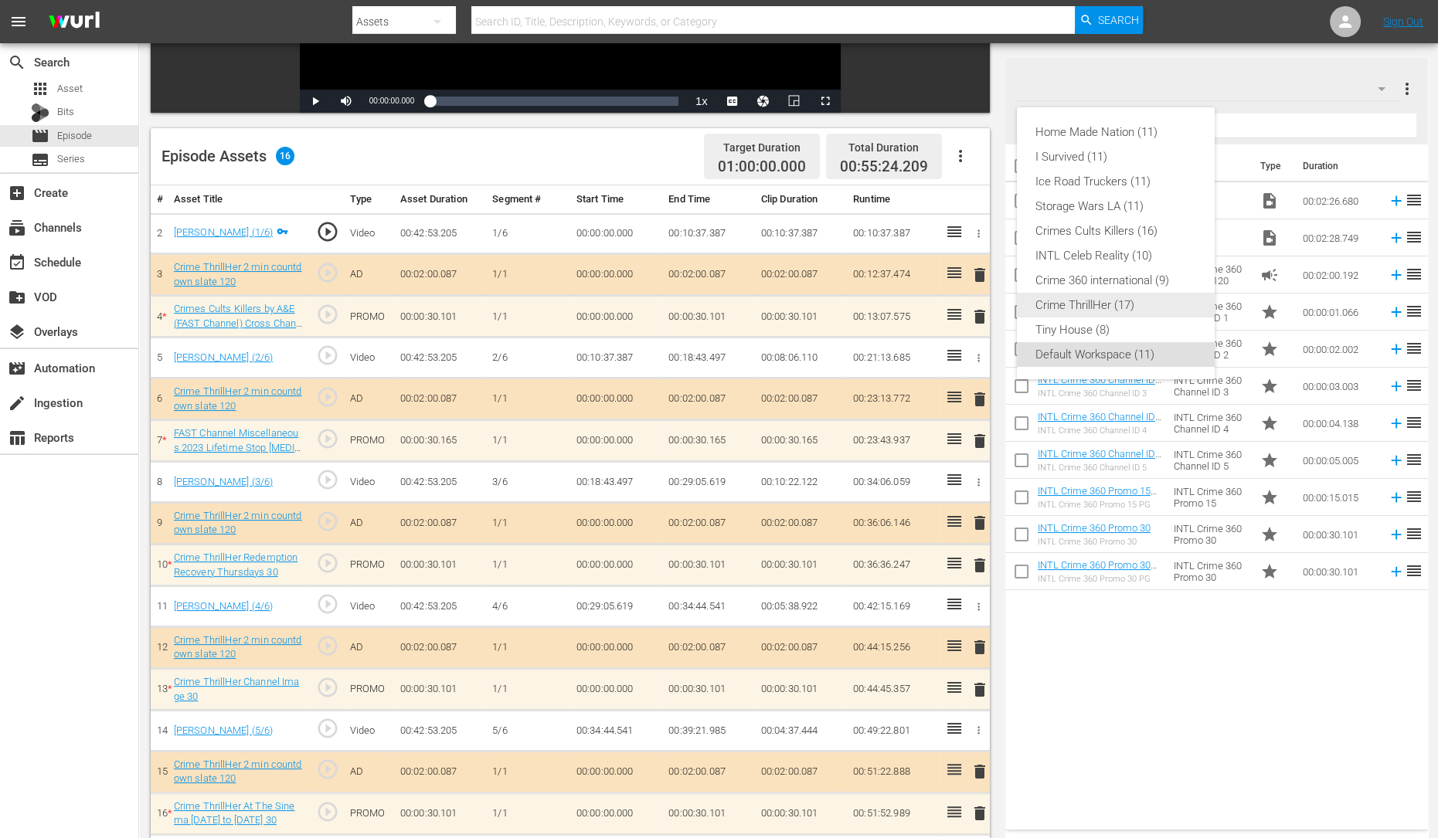
click at [1076, 311] on div "Crime ThrillHer (17)" at bounding box center [1115, 305] width 161 height 25
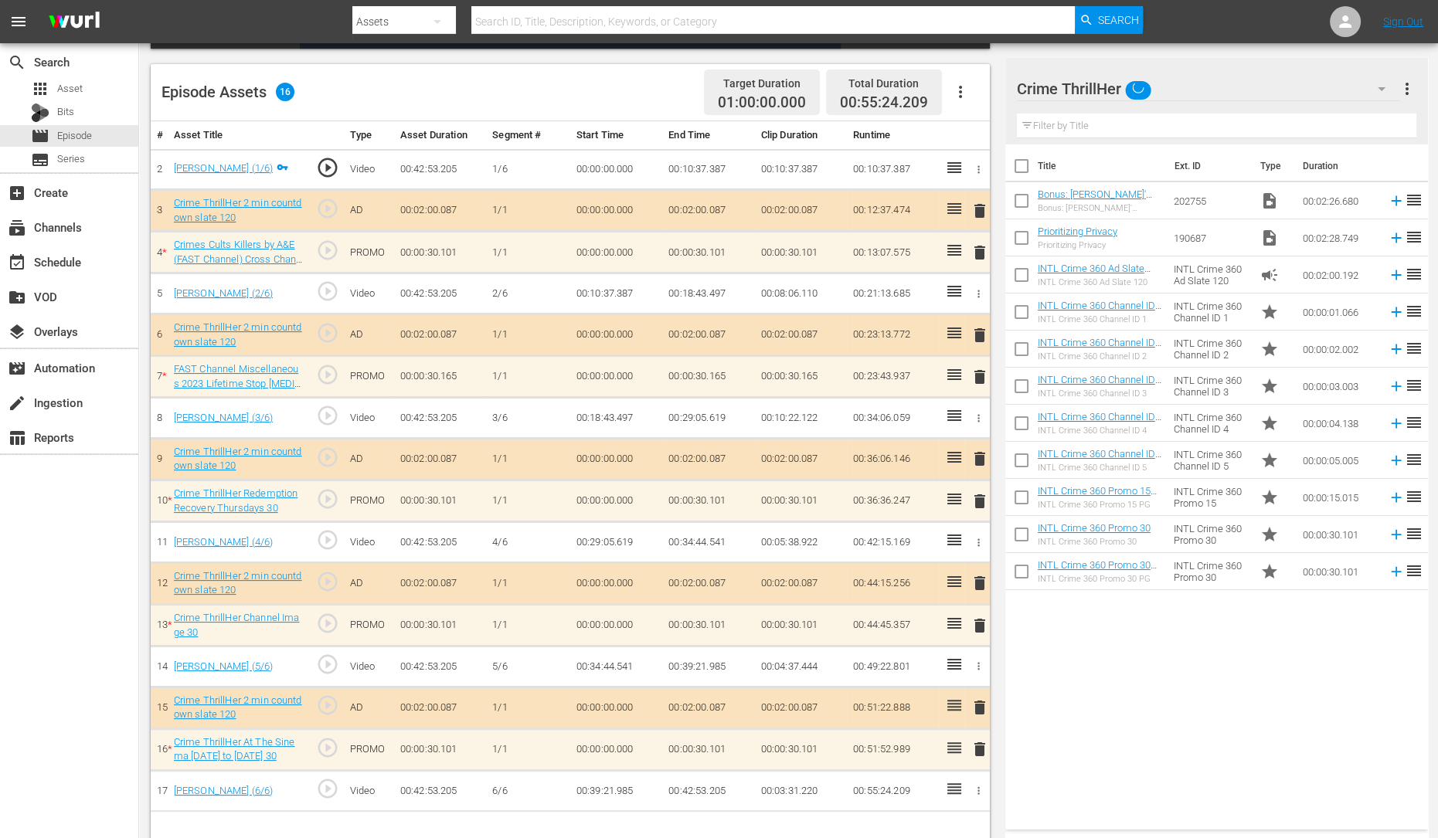
scroll to position [402, 0]
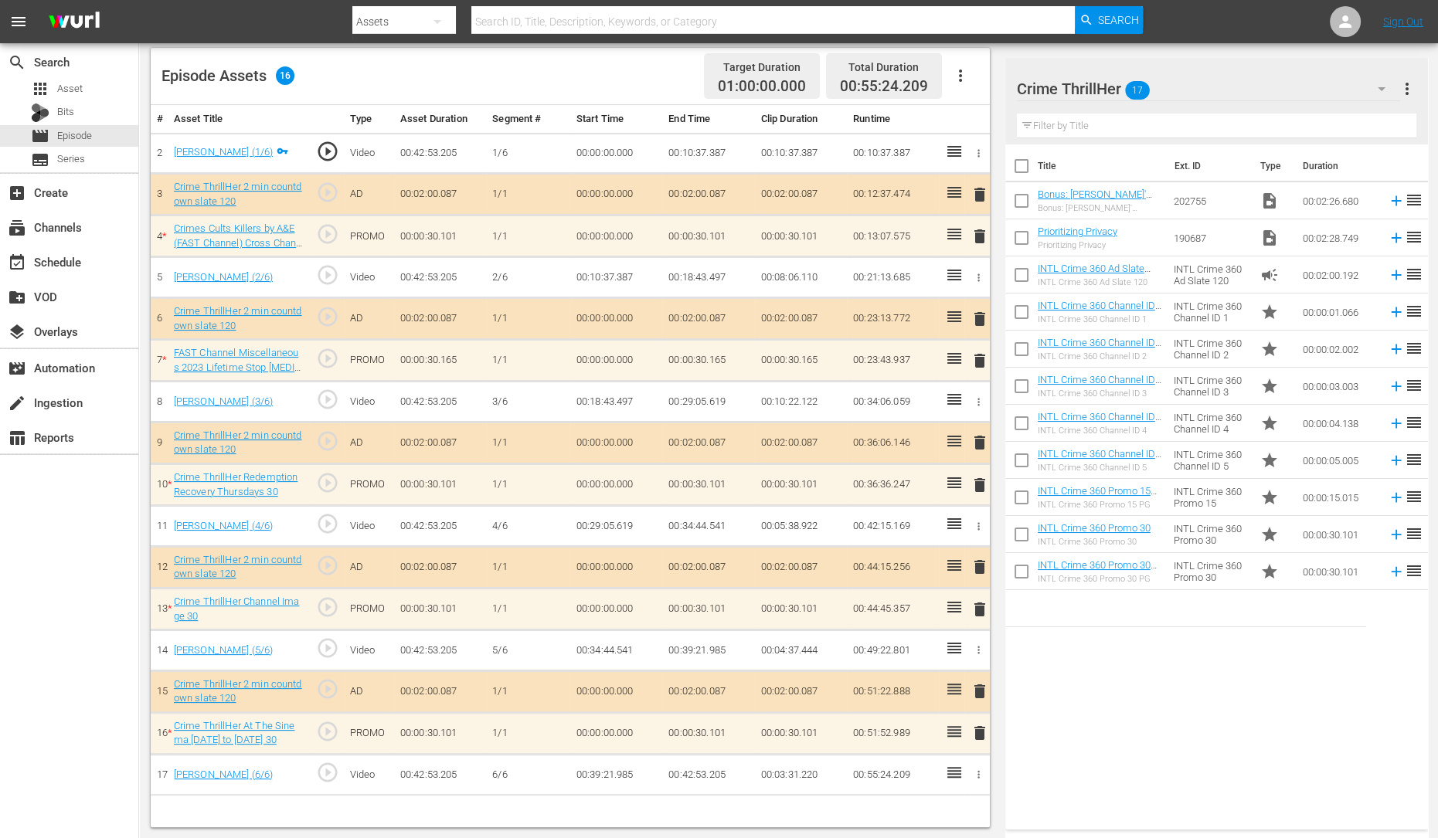
click at [1368, 89] on button "button" at bounding box center [1381, 88] width 37 height 37
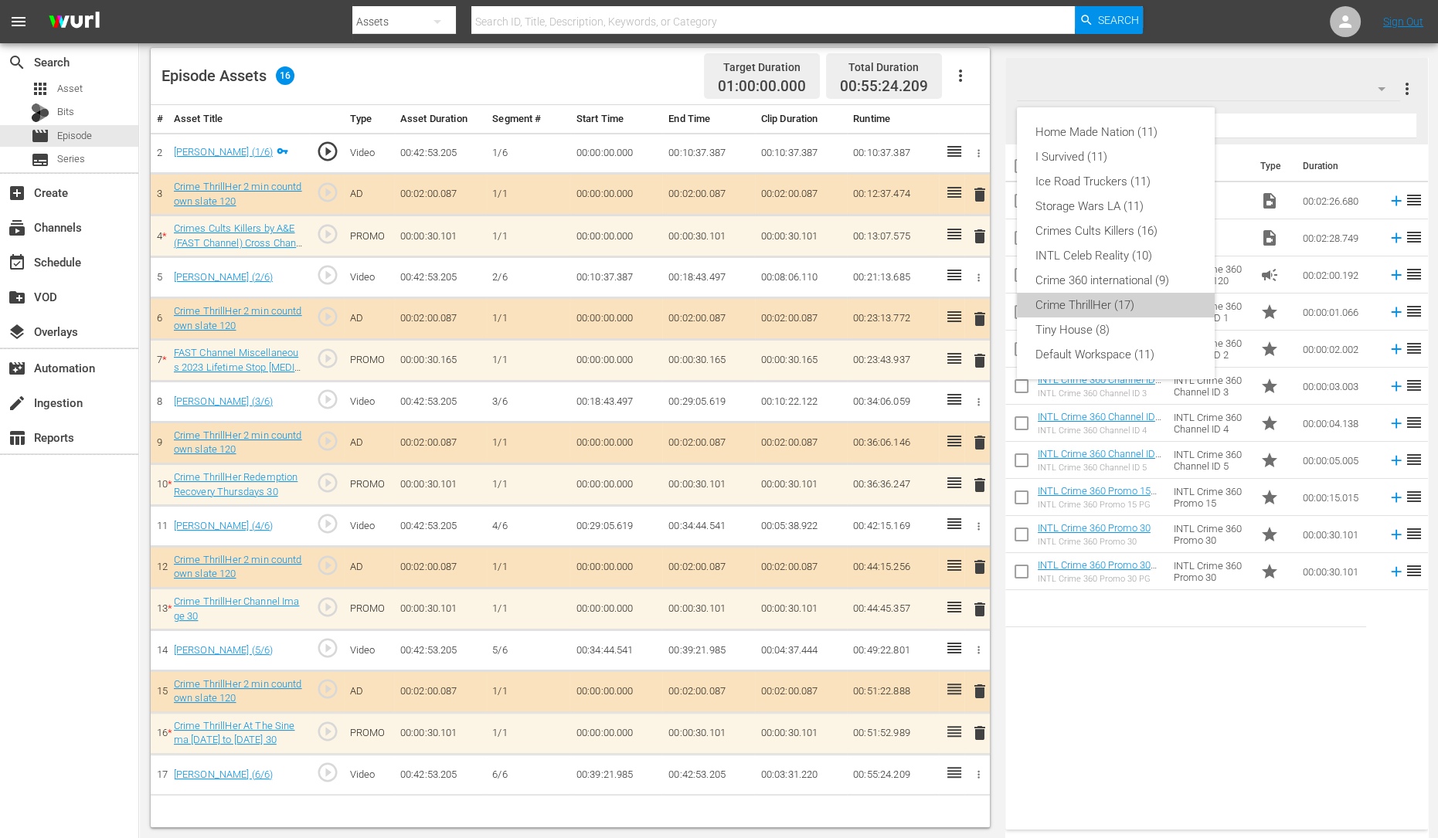
click at [1093, 304] on div "Crime ThrillHer (17)" at bounding box center [1115, 305] width 161 height 25
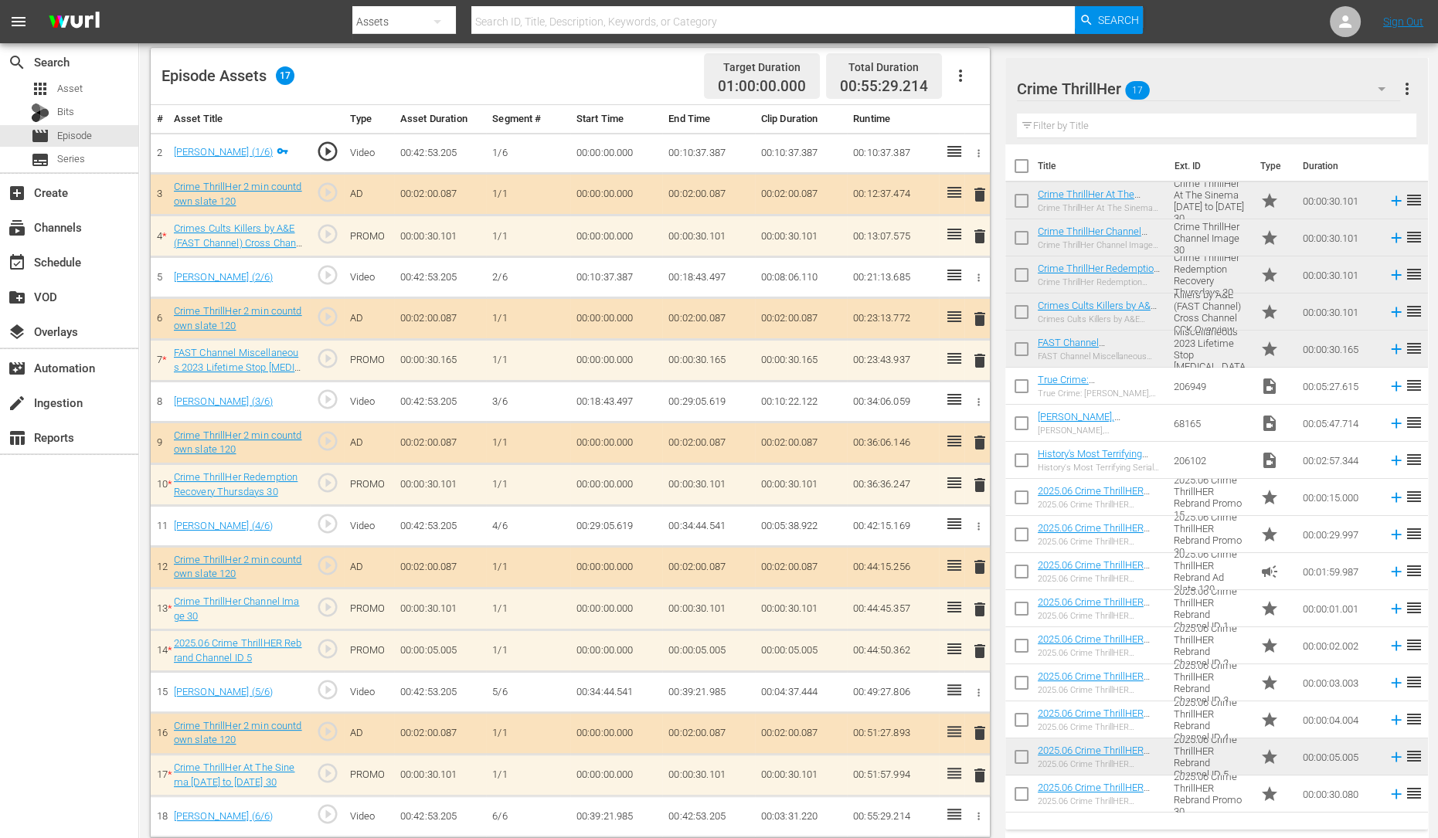
scroll to position [408, 0]
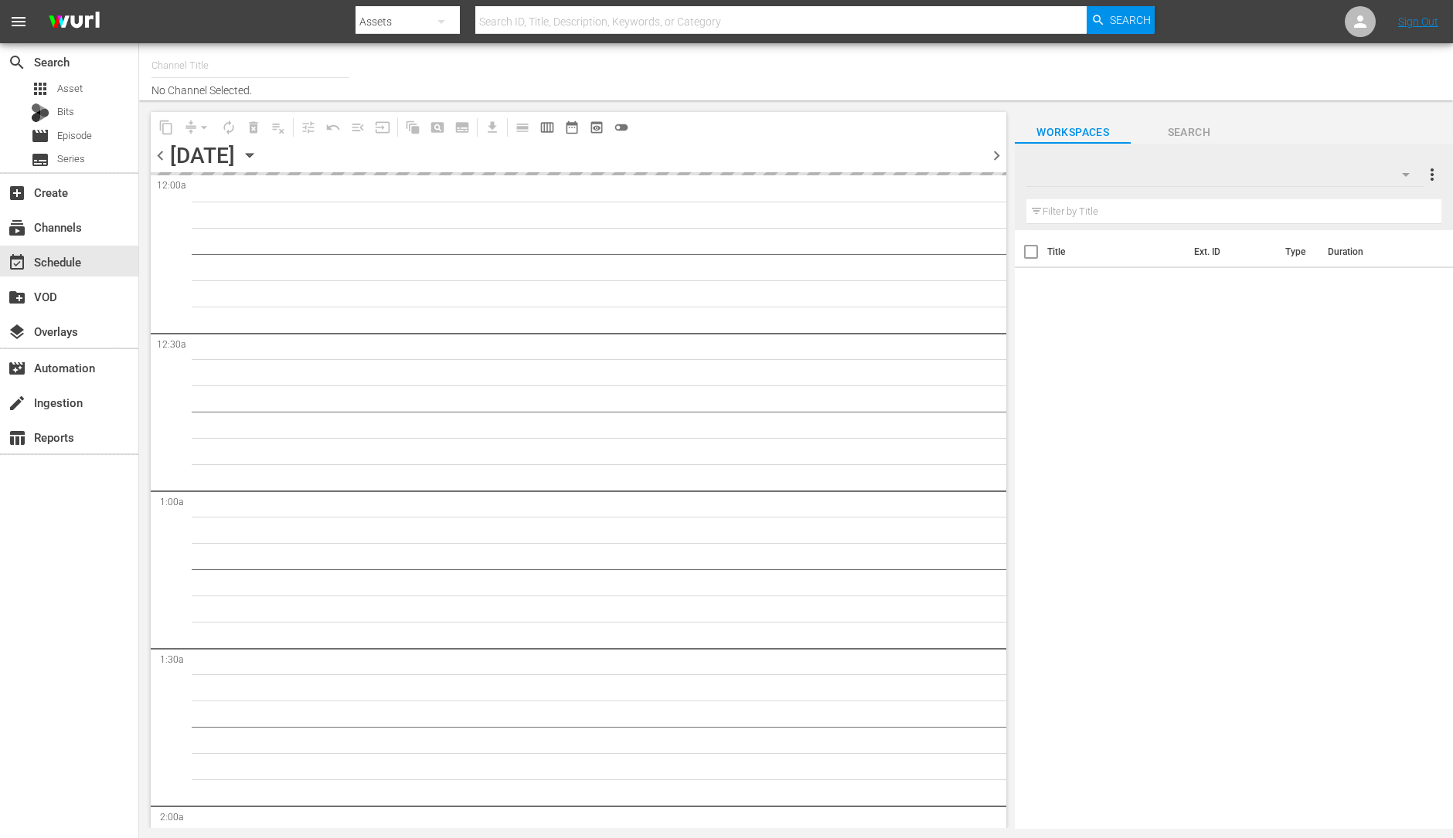
type input "ThrillHer (1056)"
